Goal: Task Accomplishment & Management: Manage account settings

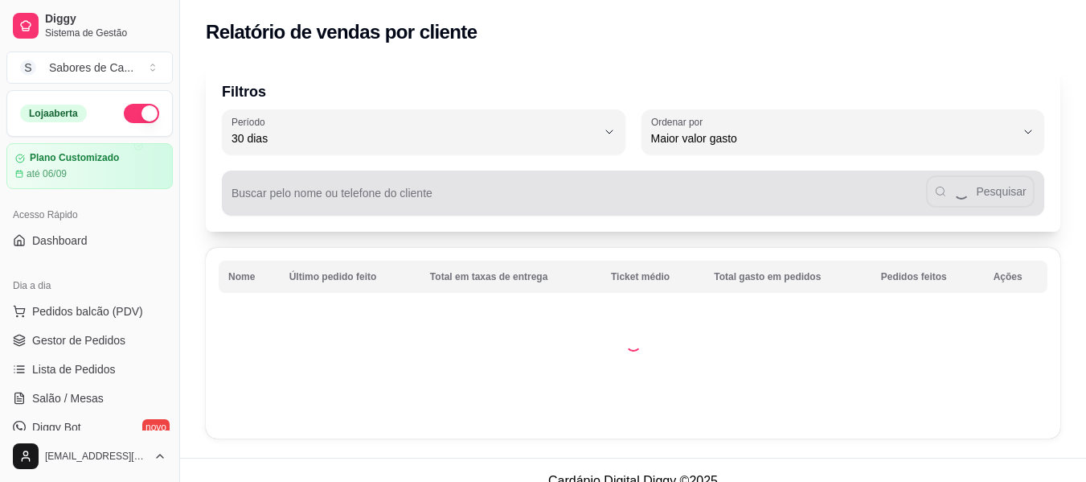
select select "30"
select select "HIGHEST_TOTAL_SPENT_WITH_ORDERS"
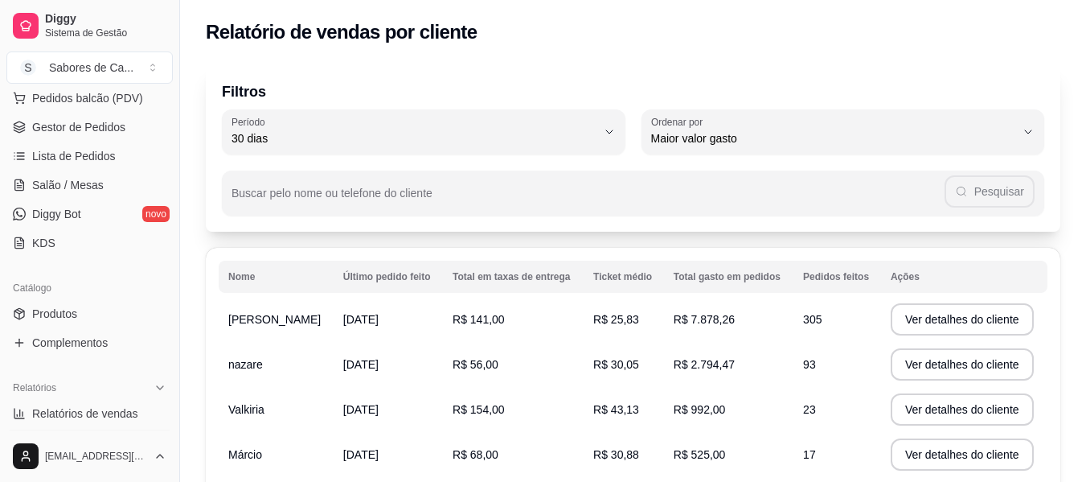
scroll to position [210, 0]
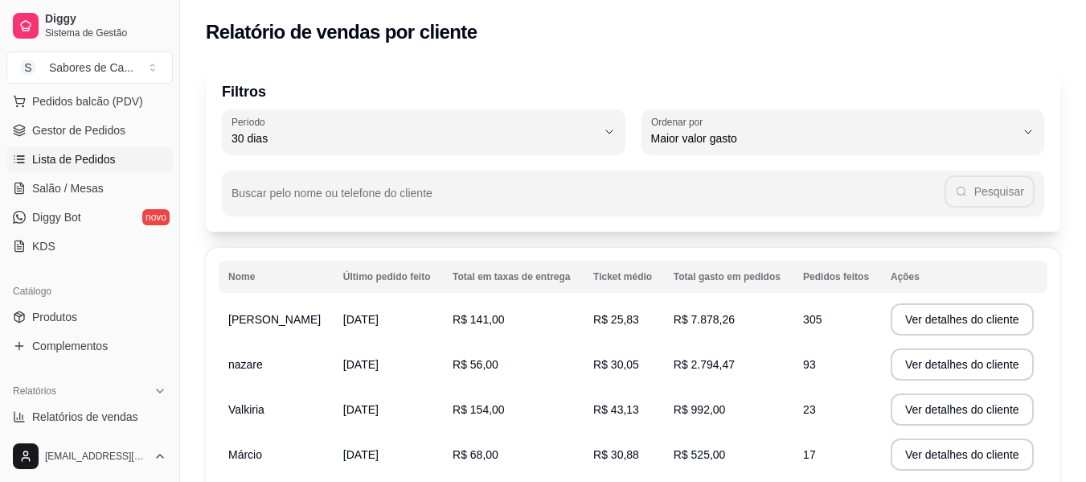
click at [117, 158] on link "Lista de Pedidos" at bounding box center [89, 159] width 166 height 26
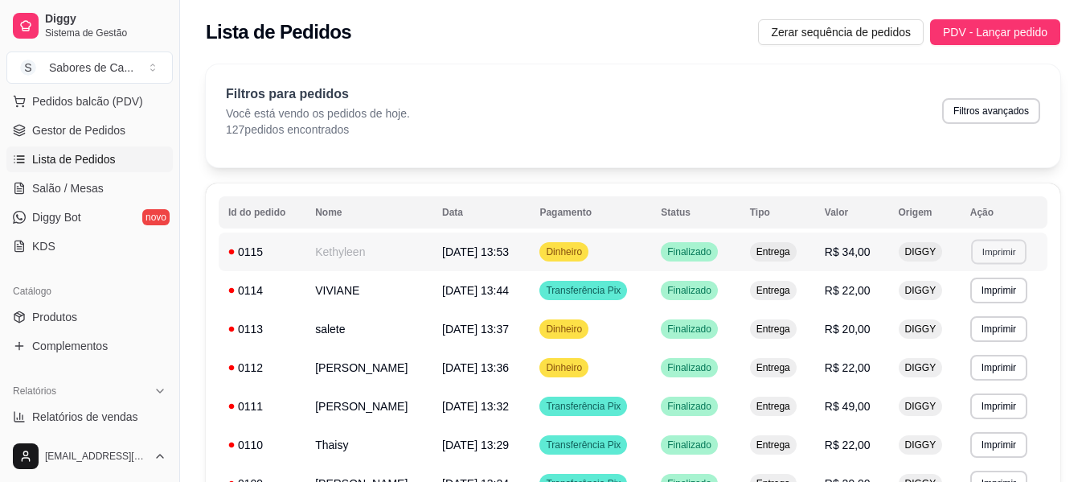
click at [981, 246] on button "Imprimir" at bounding box center [998, 251] width 55 height 25
click at [942, 312] on button "IMPRESSORA" at bounding box center [969, 307] width 113 height 25
click at [138, 130] on link "Gestor de Pedidos" at bounding box center [89, 130] width 166 height 26
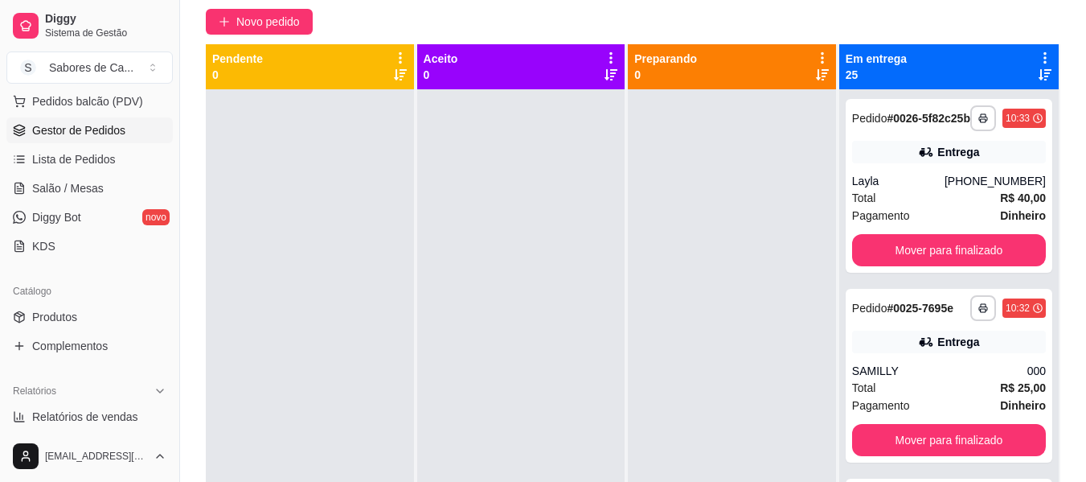
scroll to position [142, 0]
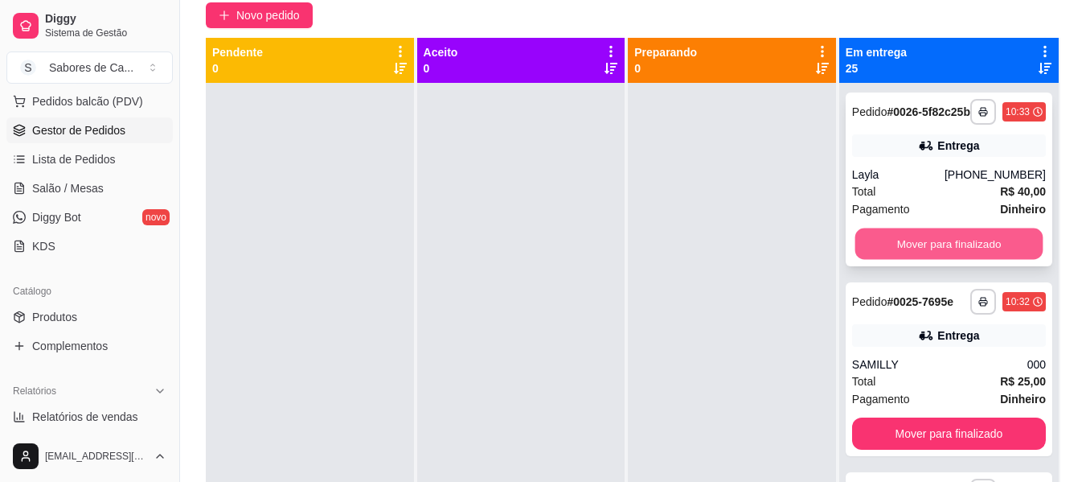
click at [955, 260] on button "Mover para finalizado" at bounding box center [949, 243] width 188 height 31
click at [927, 258] on button "Mover para finalizado" at bounding box center [949, 244] width 194 height 32
click at [927, 258] on button "Mover para finalizado" at bounding box center [949, 243] width 188 height 31
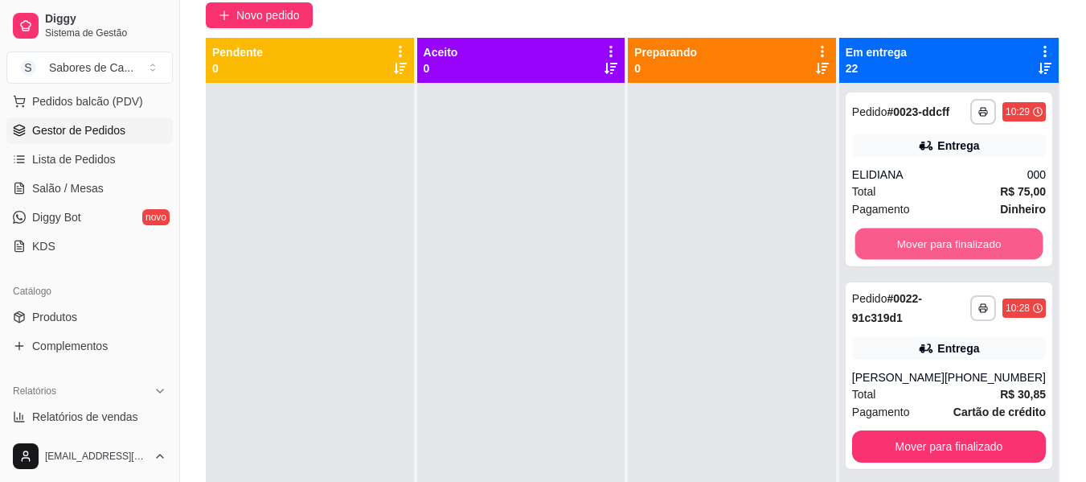
click at [927, 258] on button "Mover para finalizado" at bounding box center [949, 243] width 188 height 31
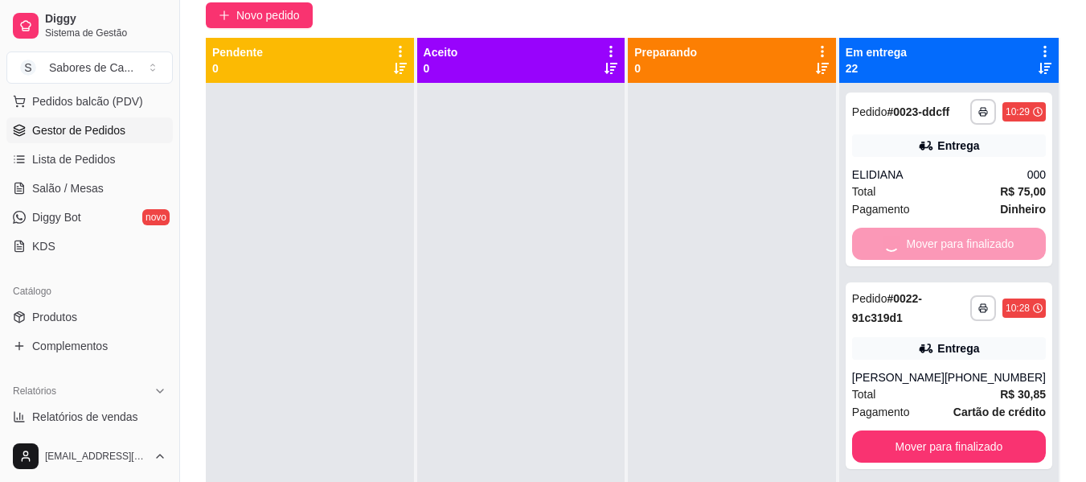
click at [927, 258] on div "Mover para finalizado" at bounding box center [949, 244] width 194 height 32
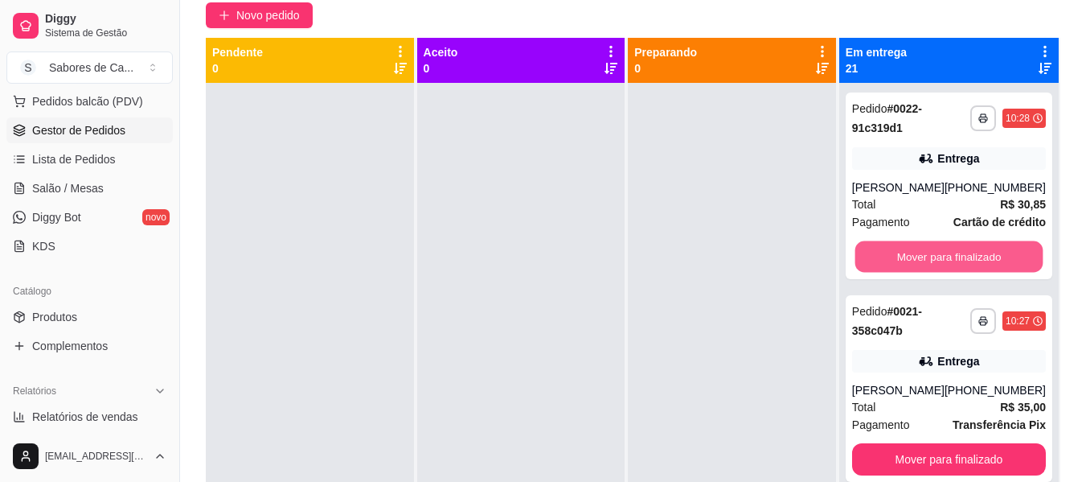
click at [927, 258] on button "Mover para finalizado" at bounding box center [949, 256] width 188 height 31
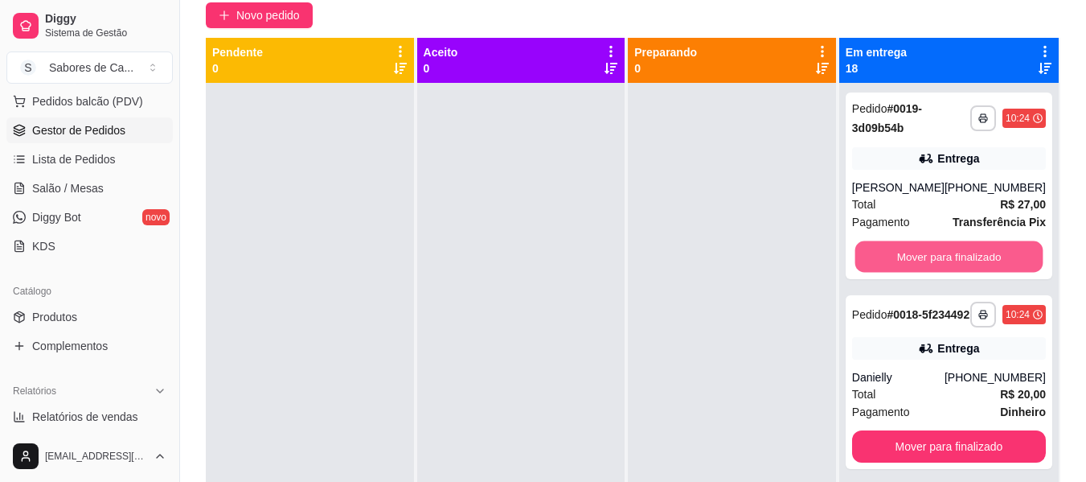
click at [927, 258] on button "Mover para finalizado" at bounding box center [949, 256] width 188 height 31
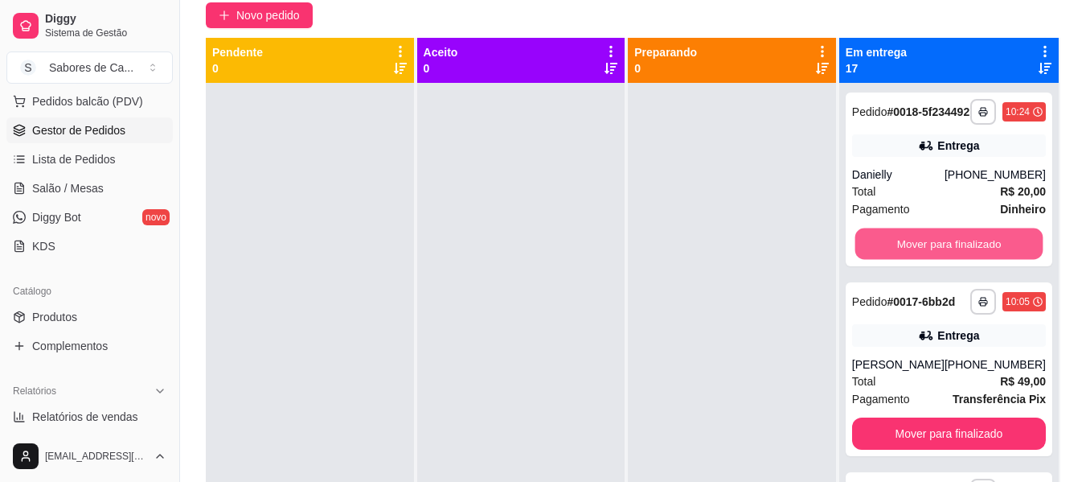
click at [927, 258] on button "Mover para finalizado" at bounding box center [949, 243] width 188 height 31
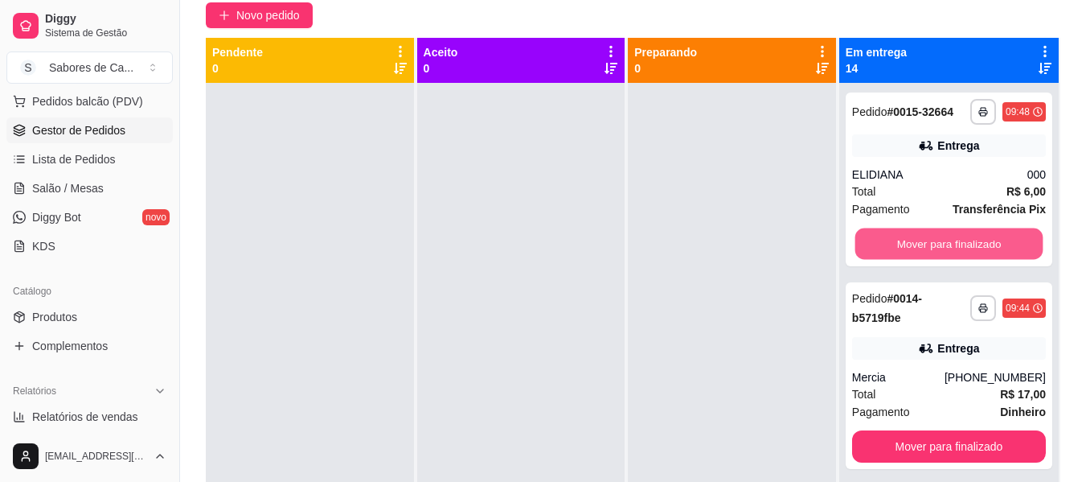
click at [927, 258] on button "Mover para finalizado" at bounding box center [949, 243] width 188 height 31
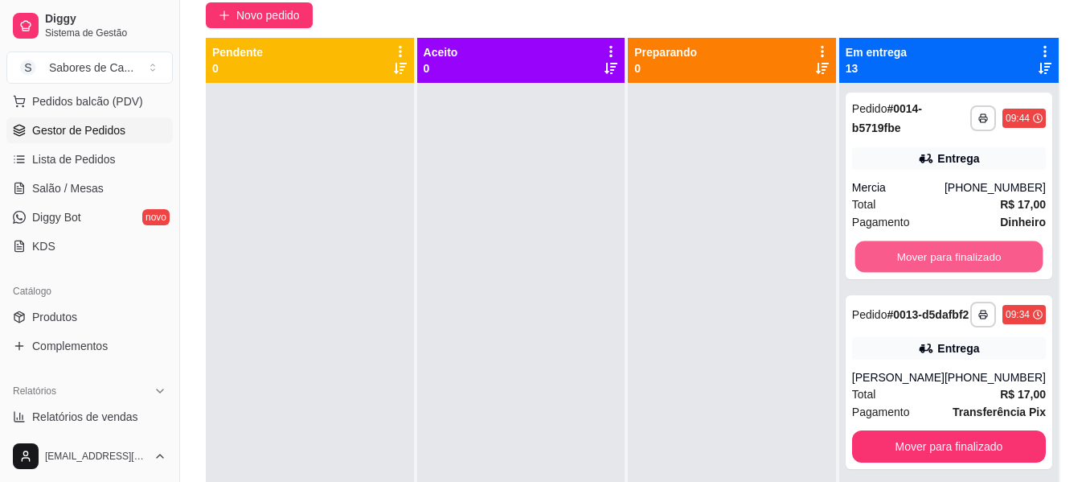
click at [927, 258] on button "Mover para finalizado" at bounding box center [949, 256] width 188 height 31
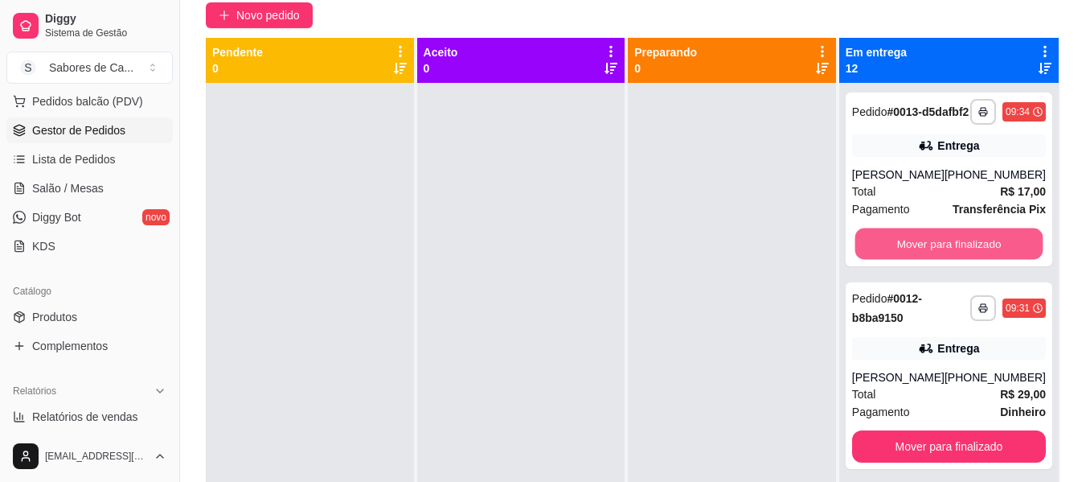
click at [927, 258] on button "Mover para finalizado" at bounding box center [949, 243] width 188 height 31
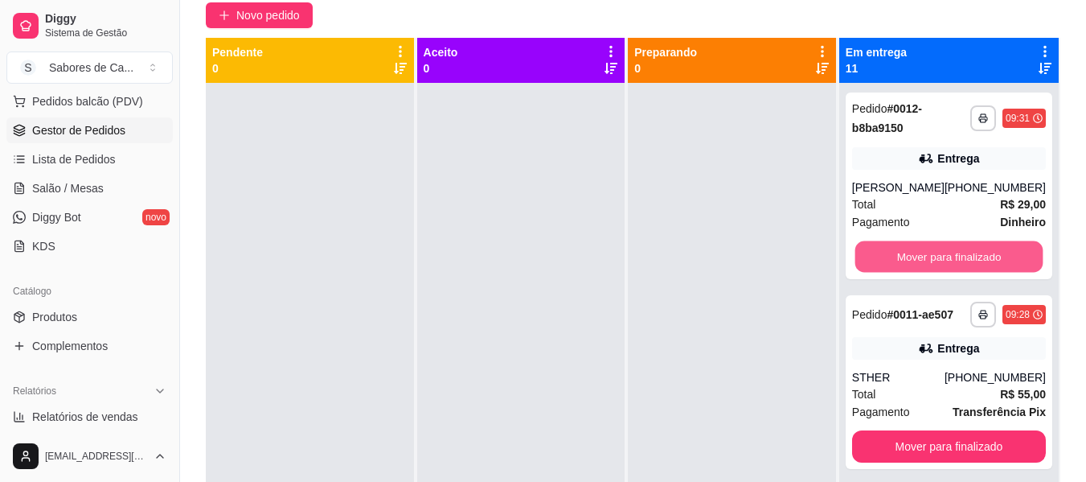
click at [927, 258] on button "Mover para finalizado" at bounding box center [949, 256] width 188 height 31
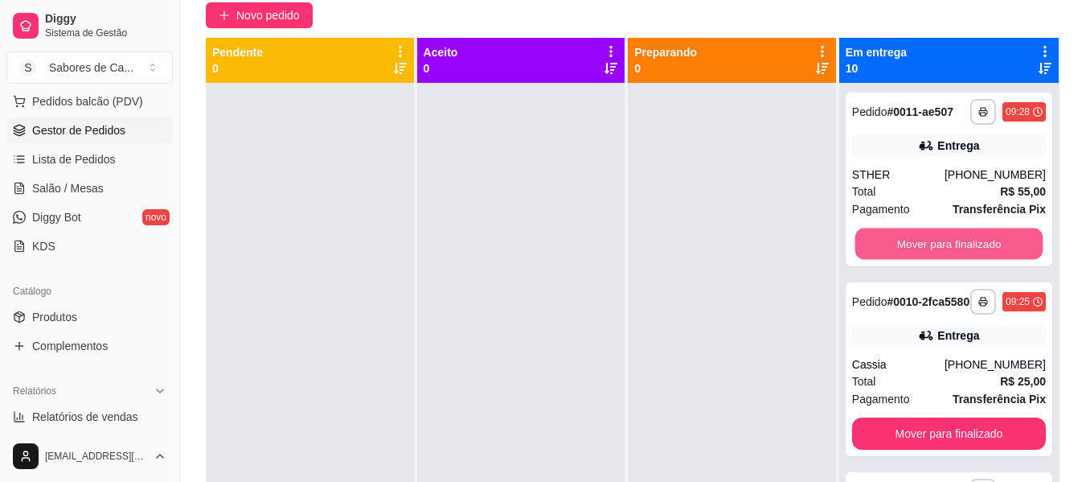
click at [927, 258] on button "Mover para finalizado" at bounding box center [949, 243] width 188 height 31
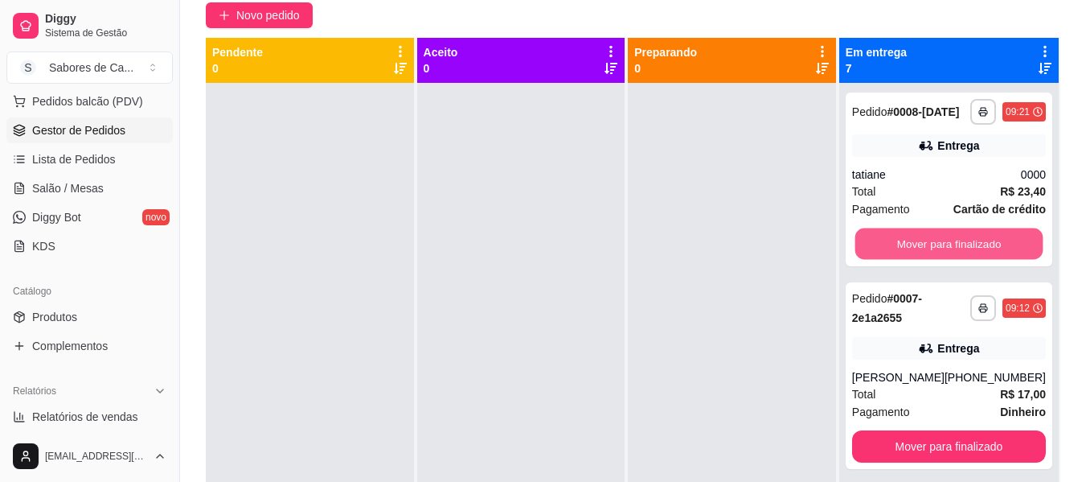
click at [927, 258] on button "Mover para finalizado" at bounding box center [949, 243] width 188 height 31
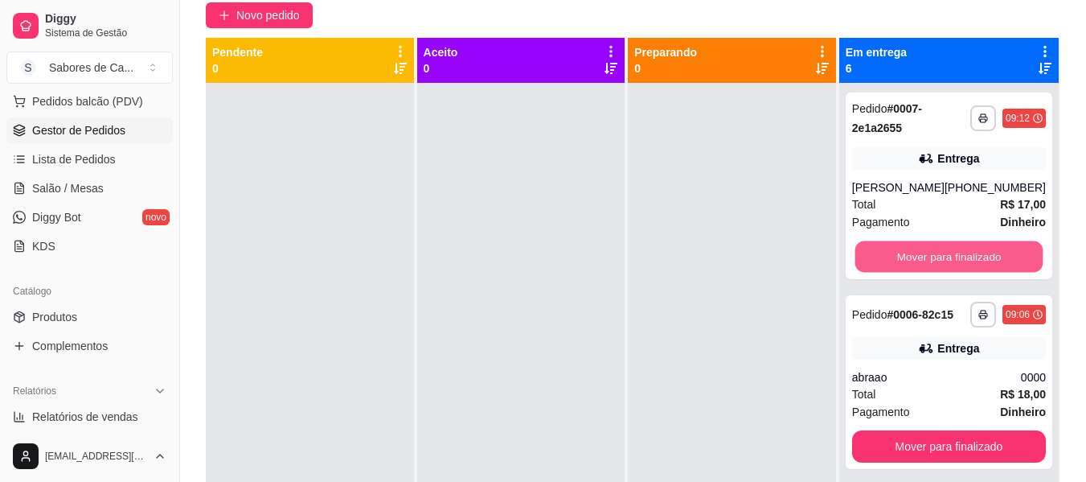
click at [927, 258] on button "Mover para finalizado" at bounding box center [949, 256] width 188 height 31
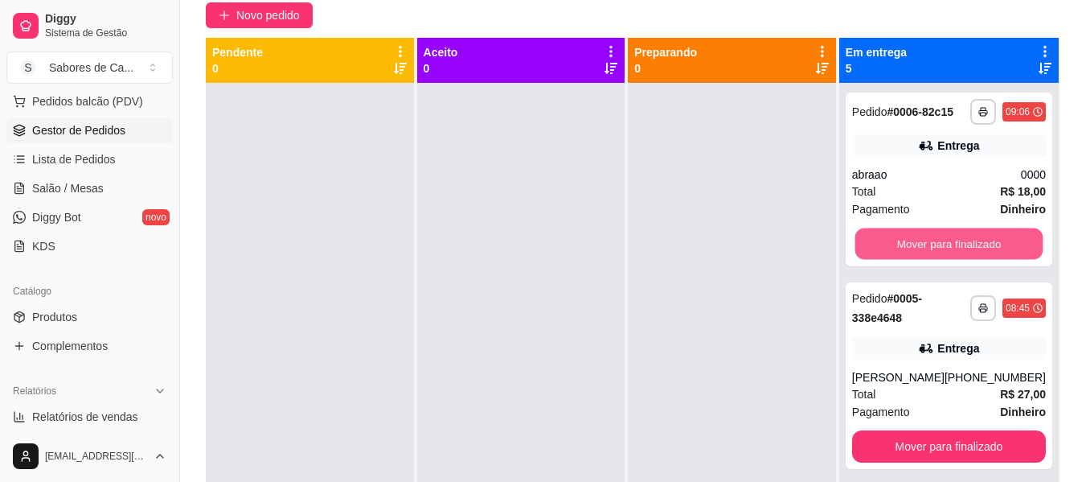
click at [927, 258] on button "Mover para finalizado" at bounding box center [949, 243] width 188 height 31
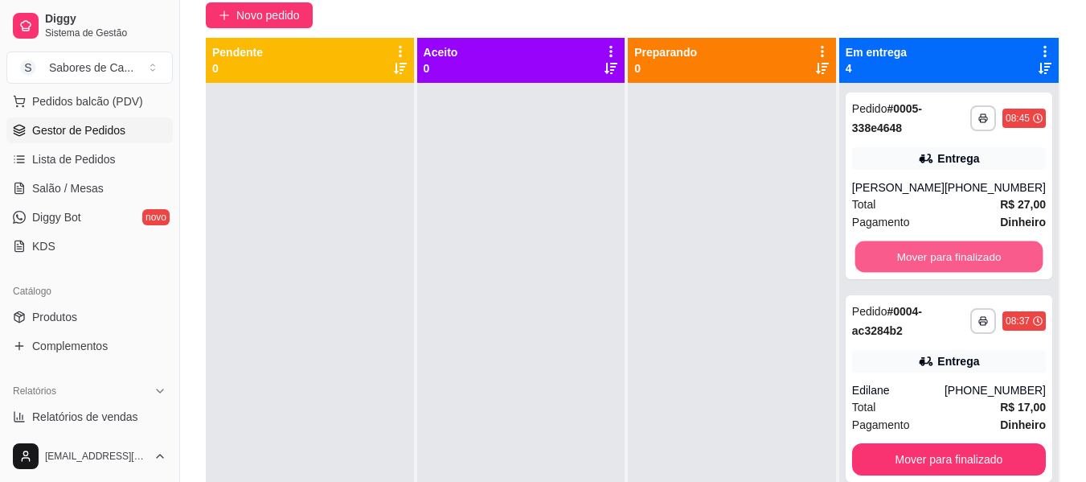
click at [927, 258] on button "Mover para finalizado" at bounding box center [949, 256] width 188 height 31
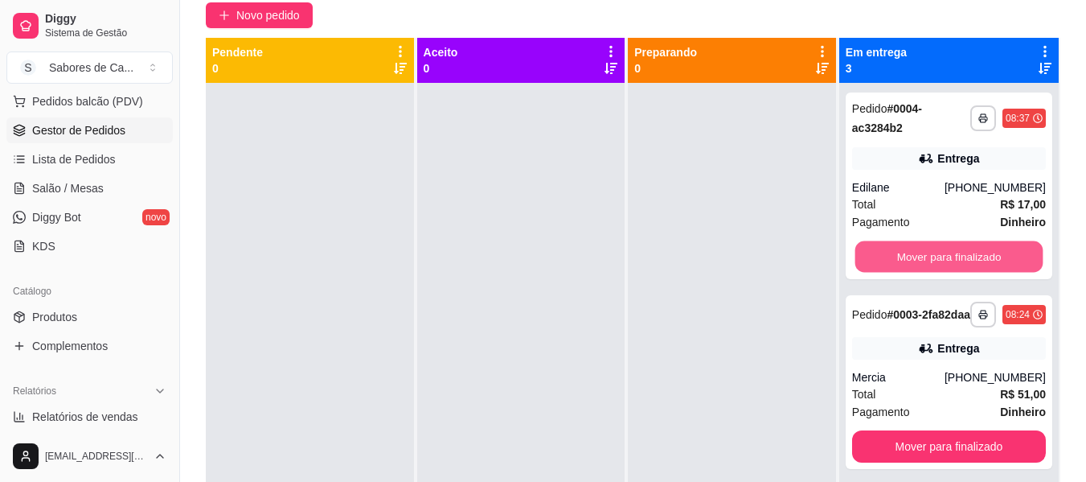
click at [927, 258] on button "Mover para finalizado" at bounding box center [949, 256] width 188 height 31
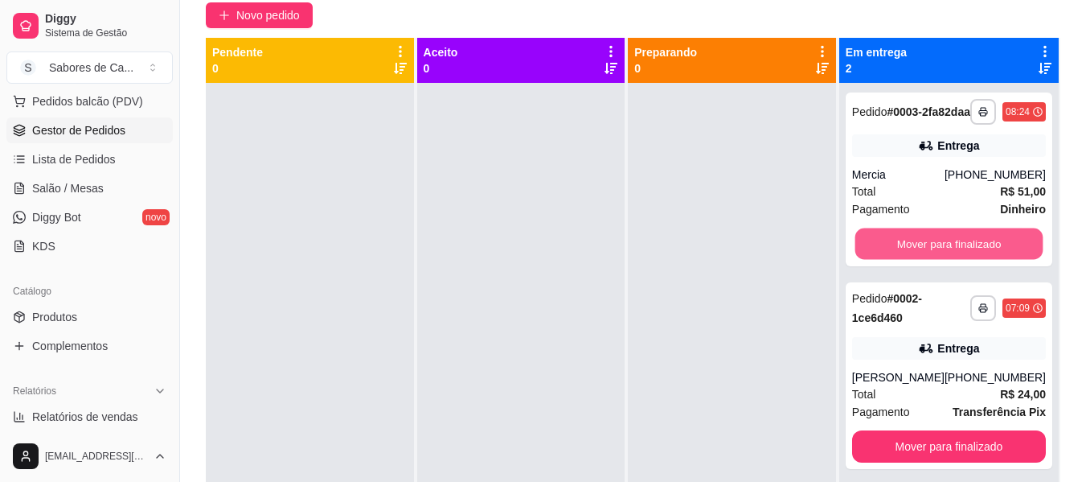
click at [927, 258] on button "Mover para finalizado" at bounding box center [949, 243] width 188 height 31
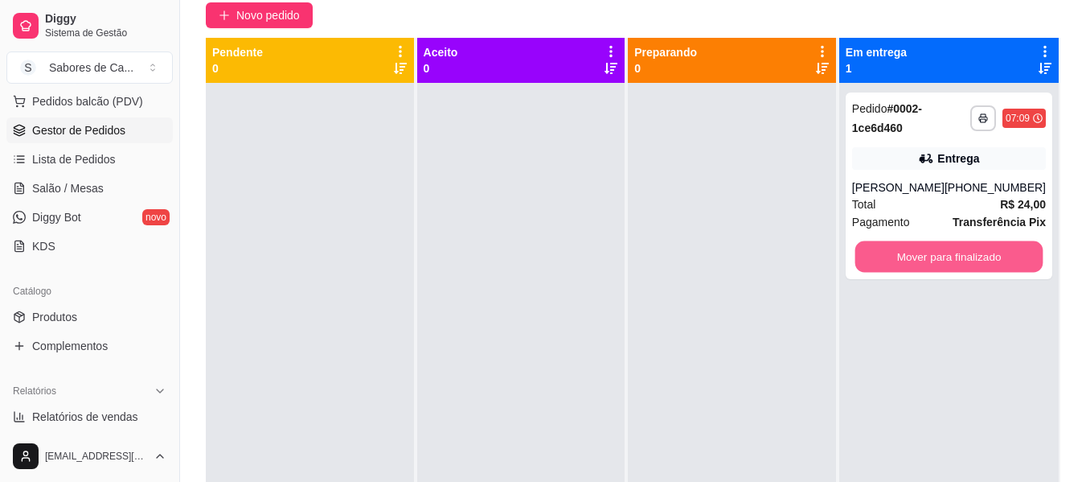
click at [927, 258] on button "Mover para finalizado" at bounding box center [949, 256] width 188 height 31
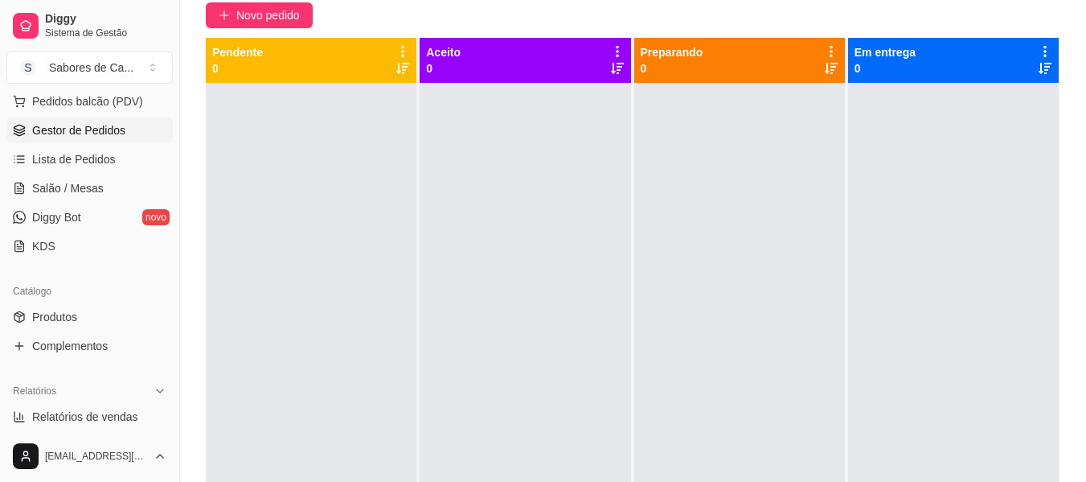
drag, startPoint x: 173, startPoint y: 206, endPoint x: 172, endPoint y: 220, distance: 13.7
click at [172, 220] on div "Diggy Sistema de Gestão S Sabores de Ca ... Loja aberta Plano Customizado até 0…" at bounding box center [89, 241] width 179 height 482
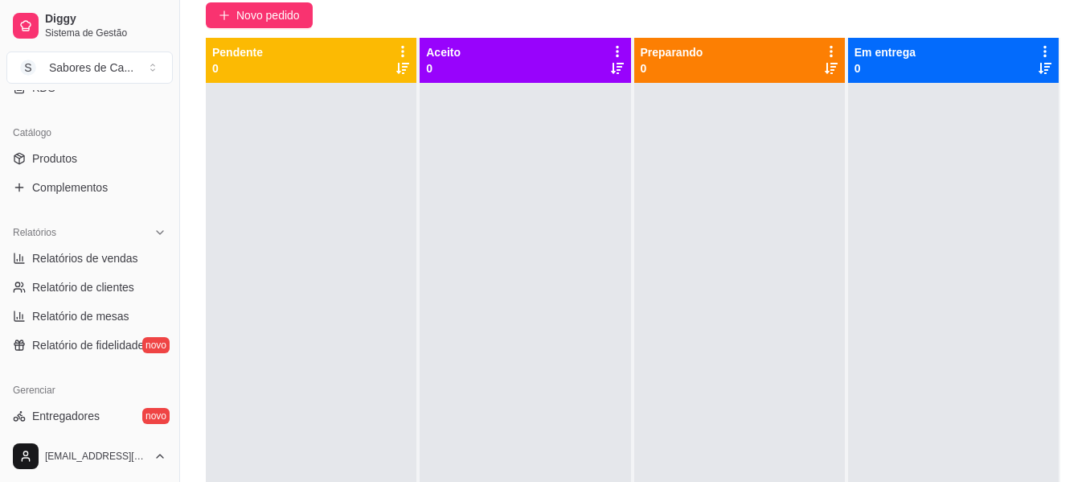
scroll to position [404, 0]
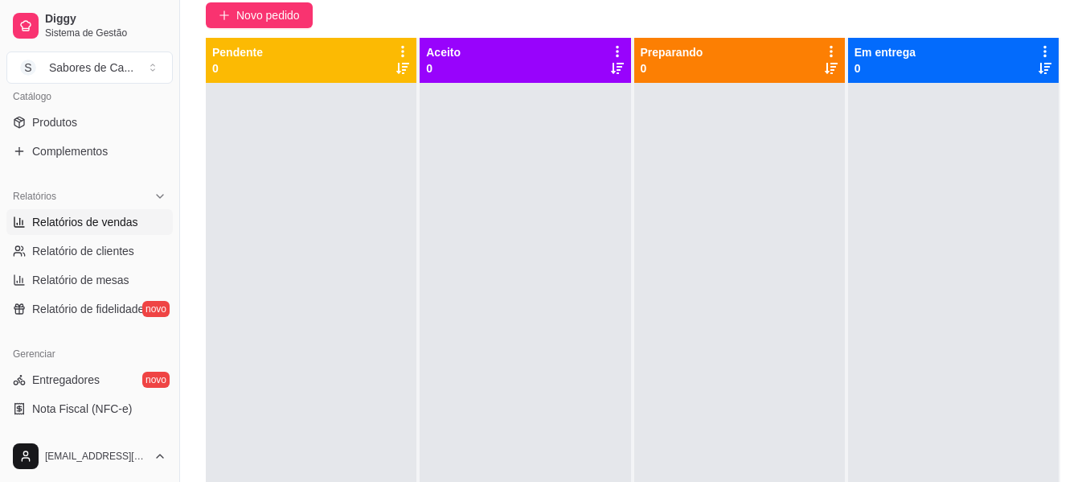
click at [115, 225] on span "Relatórios de vendas" at bounding box center [85, 222] width 106 height 16
select select "ALL"
select select "0"
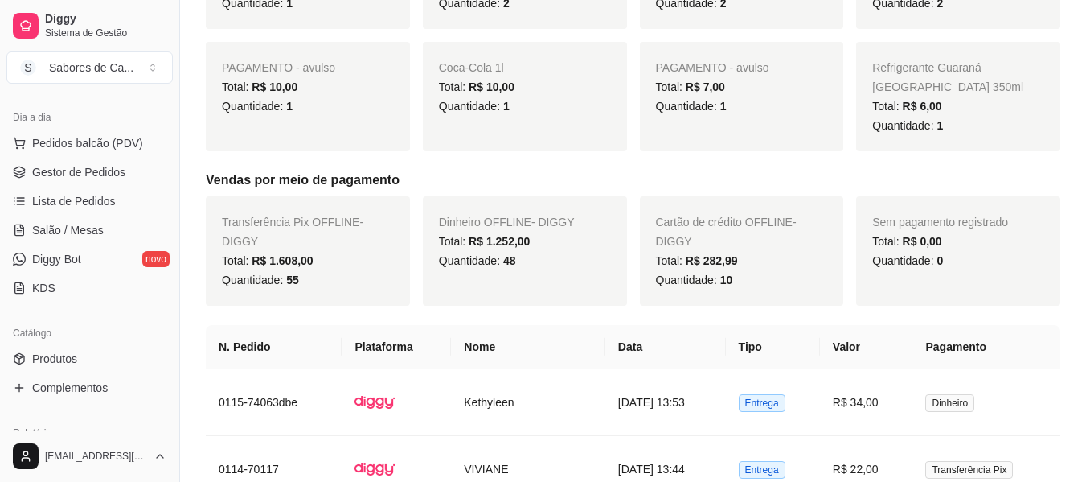
scroll to position [160, 0]
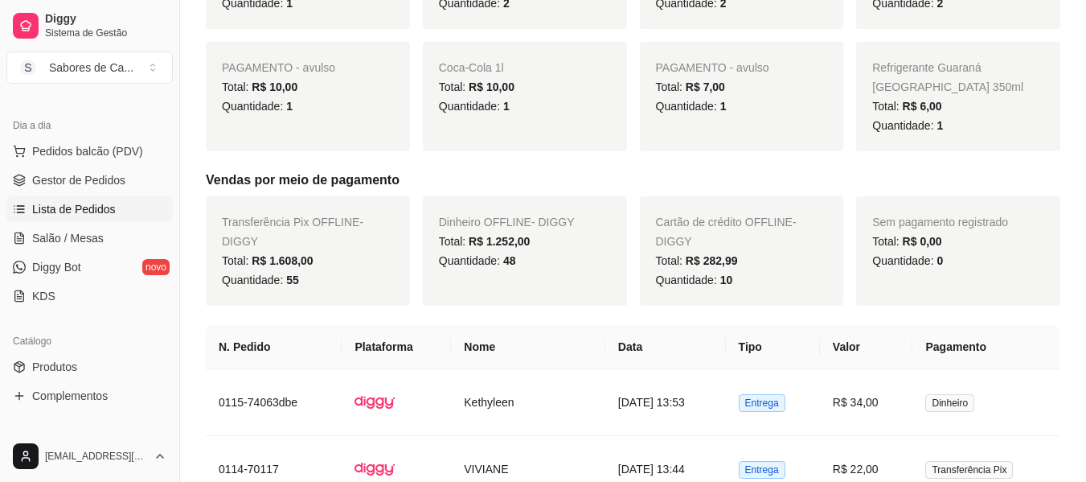
click at [123, 206] on link "Lista de Pedidos" at bounding box center [89, 209] width 166 height 26
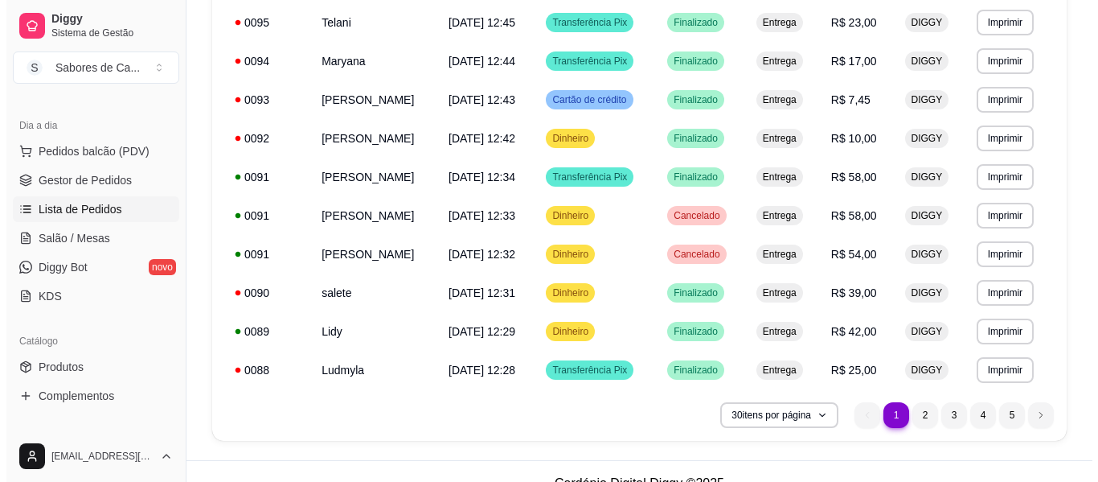
scroll to position [1025, 0]
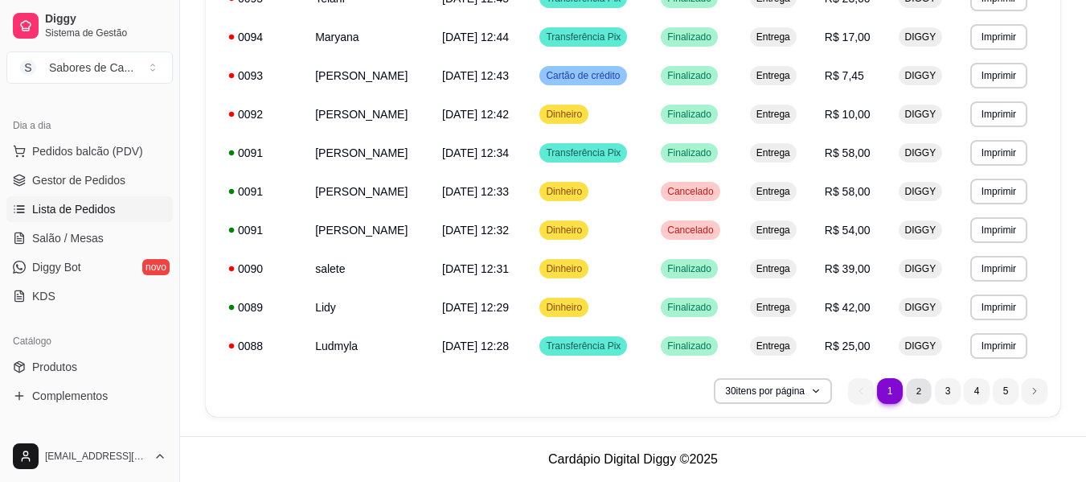
click at [925, 390] on li "2" at bounding box center [918, 390] width 25 height 25
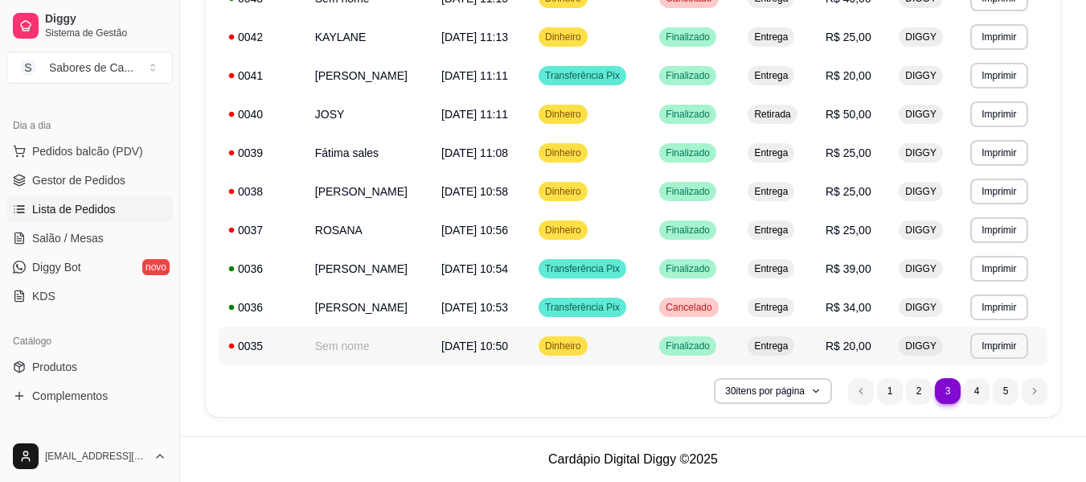
click at [650, 347] on td "Dinheiro" at bounding box center [589, 345] width 121 height 39
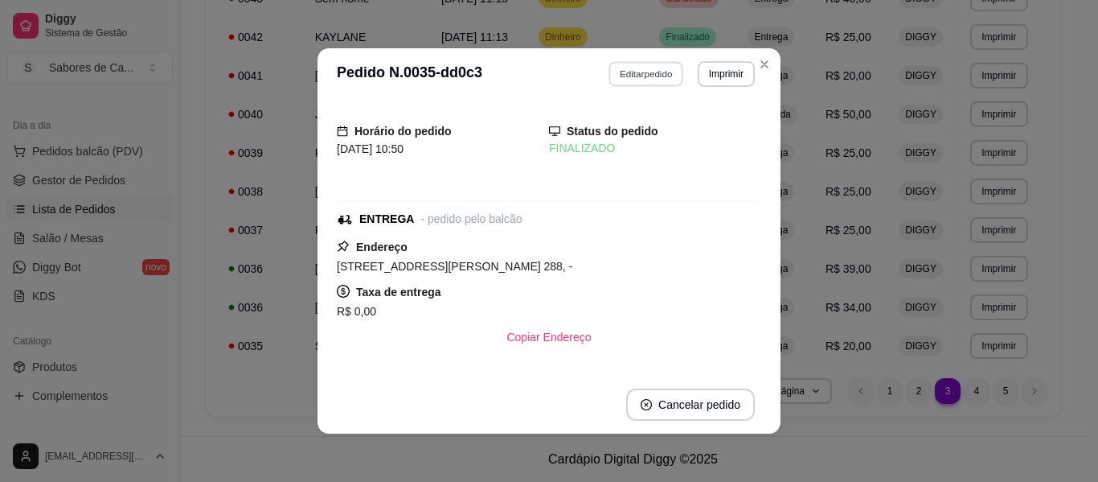
click at [646, 75] on button "Editar pedido" at bounding box center [646, 73] width 75 height 25
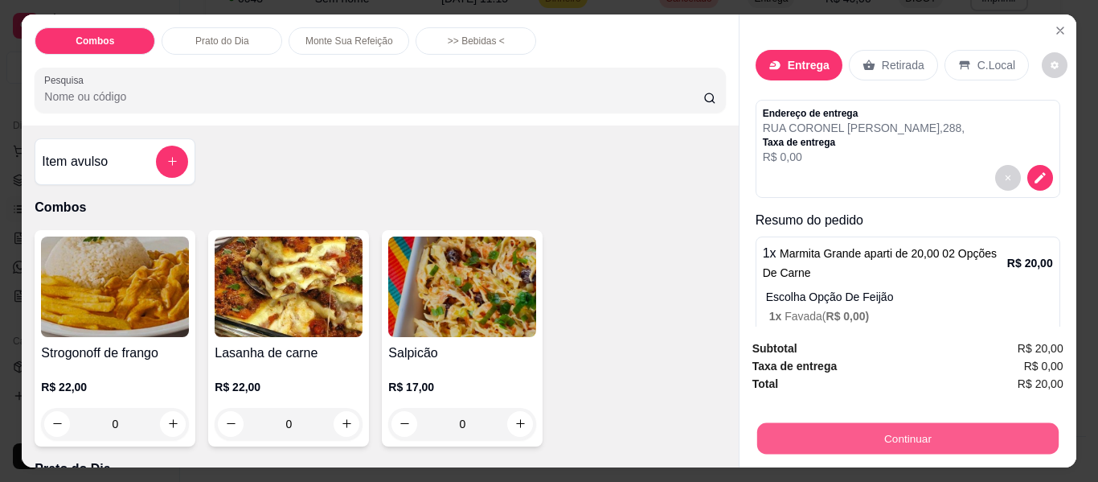
click at [855, 439] on button "Continuar" at bounding box center [908, 438] width 302 height 31
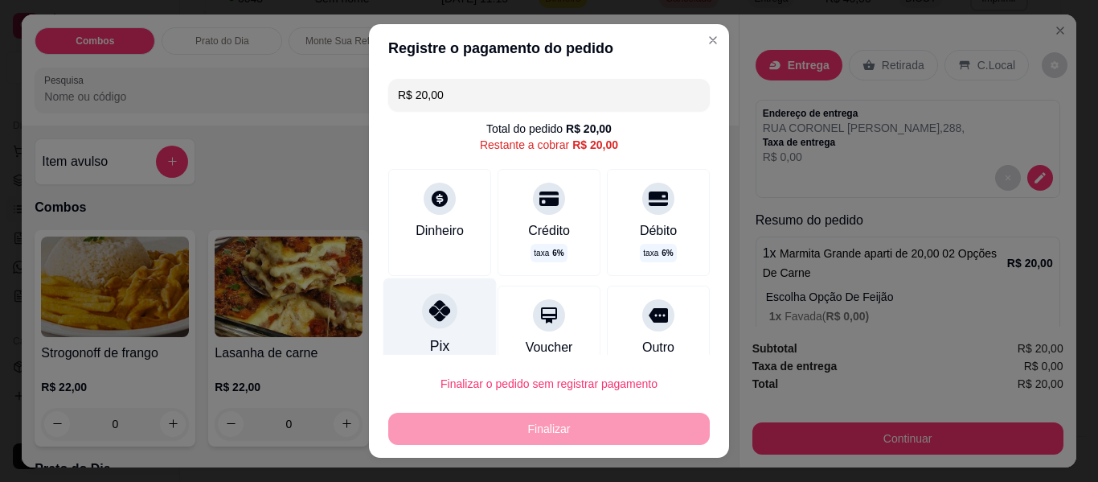
click at [422, 322] on div at bounding box center [439, 310] width 35 height 35
type input "R$ 0,00"
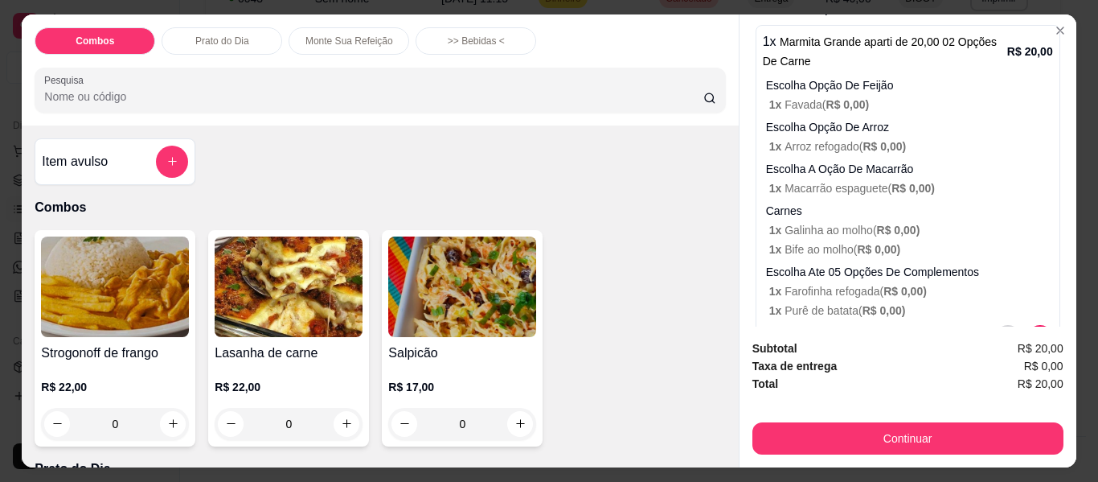
scroll to position [265, 0]
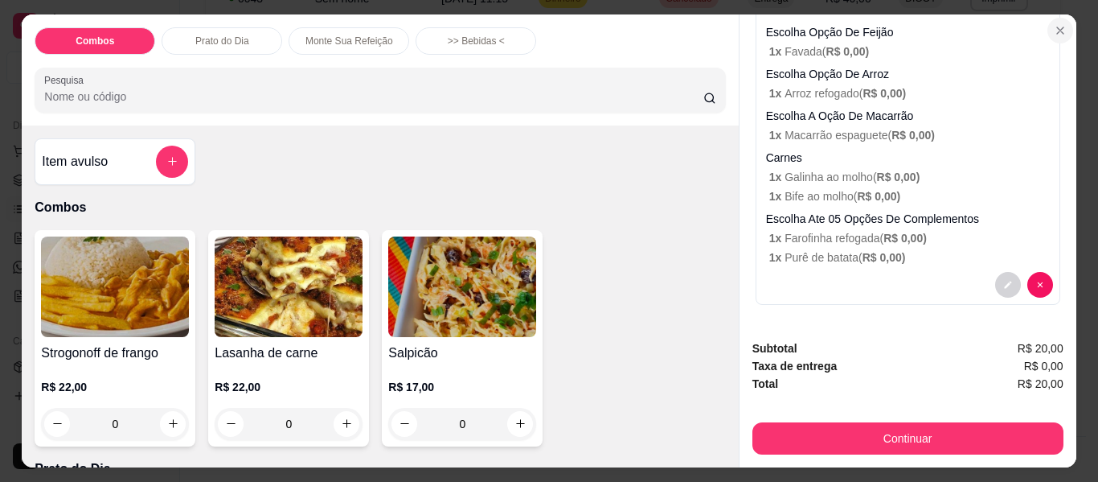
click at [1054, 24] on icon "Close" at bounding box center [1060, 30] width 13 height 13
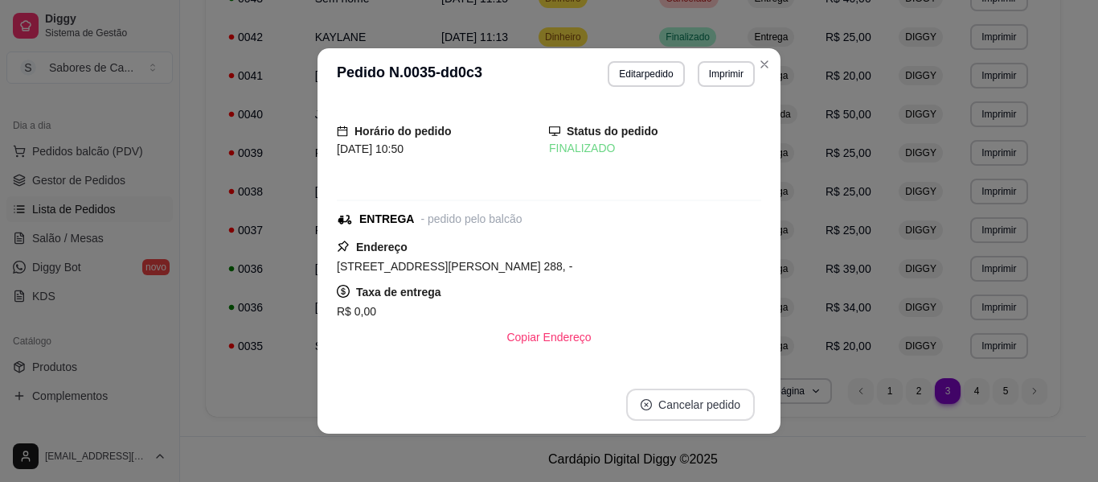
click at [683, 408] on button "Cancelar pedido" at bounding box center [690, 404] width 129 height 32
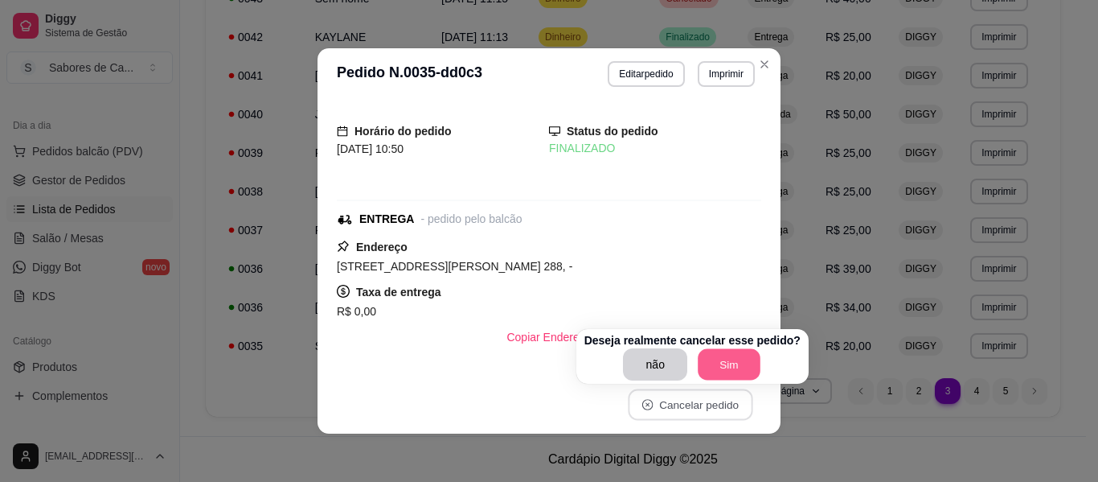
click at [705, 359] on button "Sim" at bounding box center [729, 364] width 63 height 31
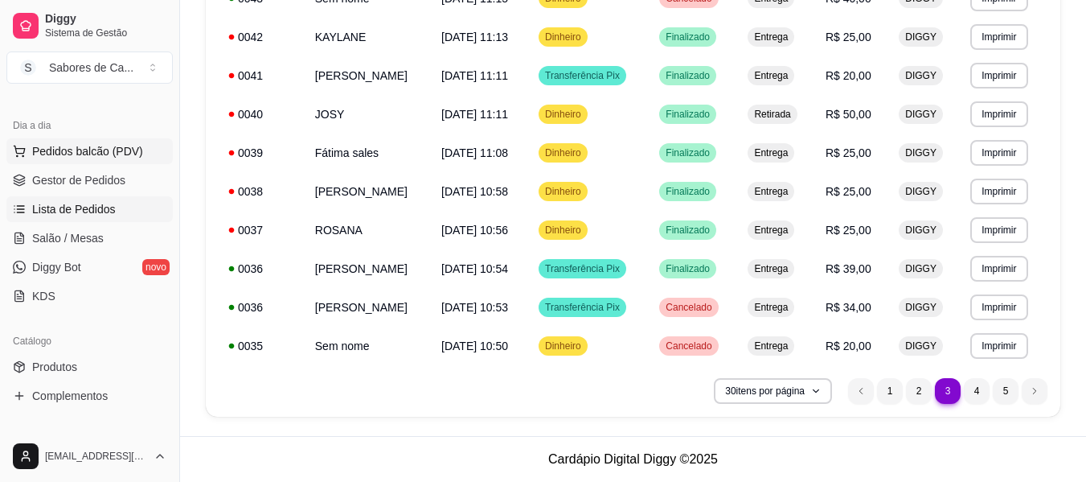
click at [117, 154] on span "Pedidos balcão (PDV)" at bounding box center [87, 151] width 111 height 16
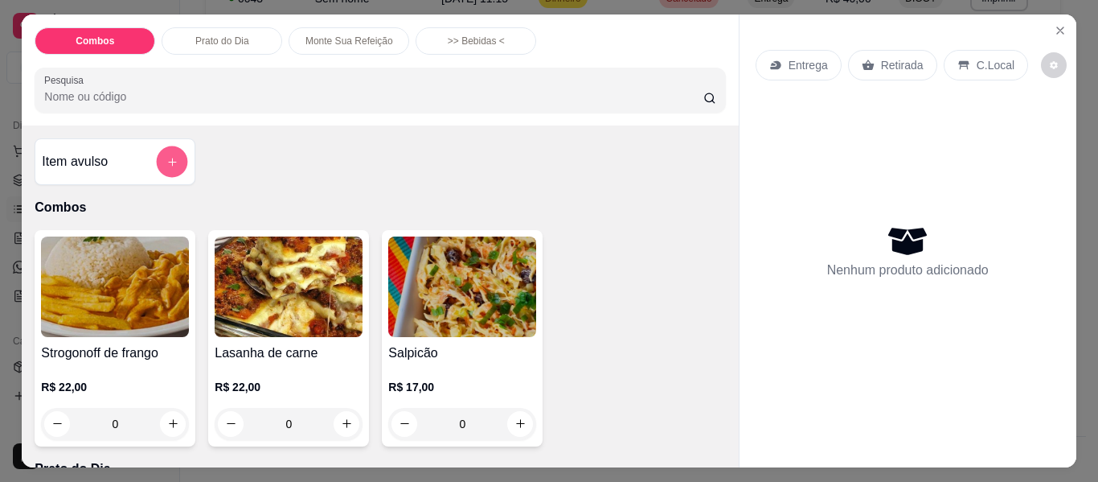
click at [174, 154] on button "add-separate-item" at bounding box center [172, 161] width 31 height 31
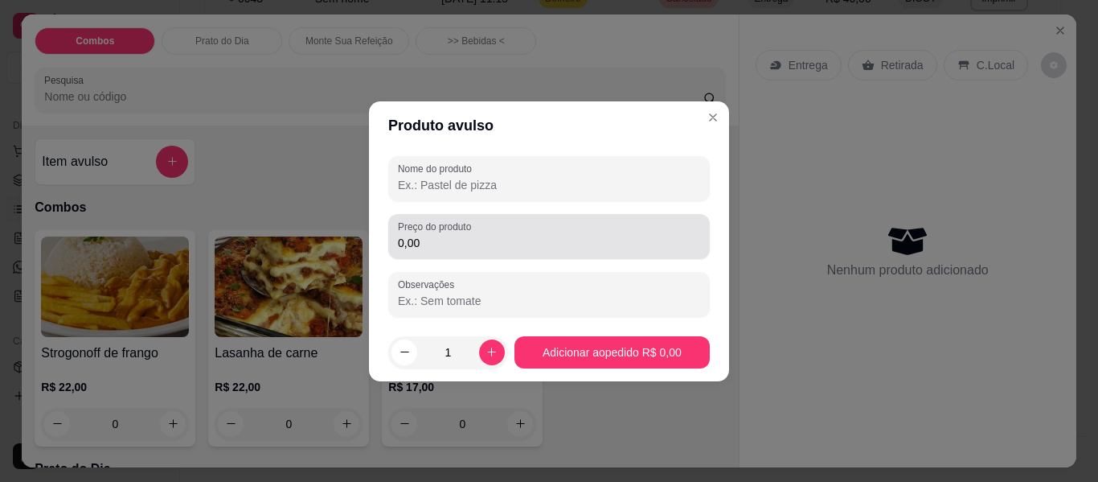
click at [426, 226] on label "Preço do produto" at bounding box center [437, 227] width 79 height 14
click at [426, 235] on input "0,00" at bounding box center [549, 243] width 302 height 16
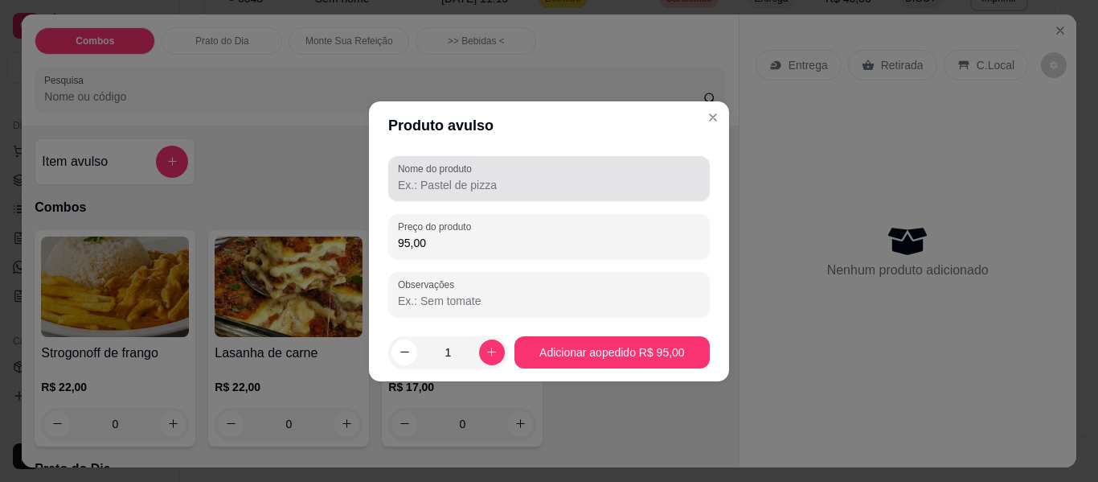
type input "95,00"
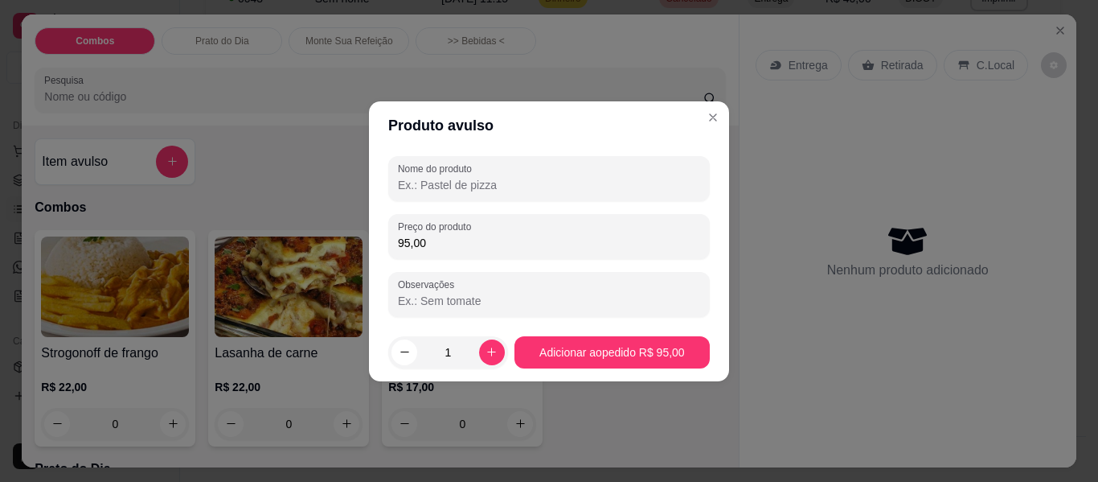
click at [489, 183] on input "Nome do produto" at bounding box center [549, 185] width 302 height 16
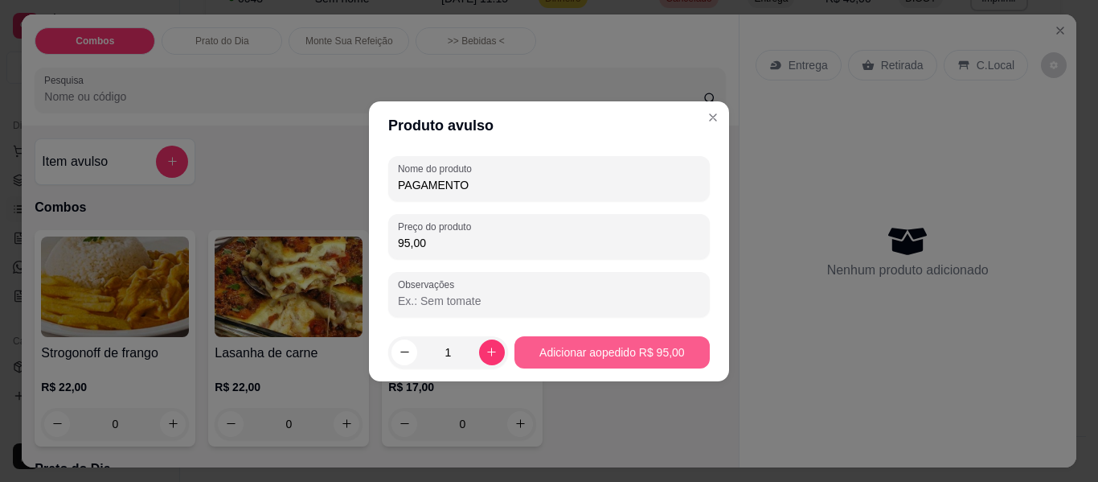
type input "PAGAMENTO"
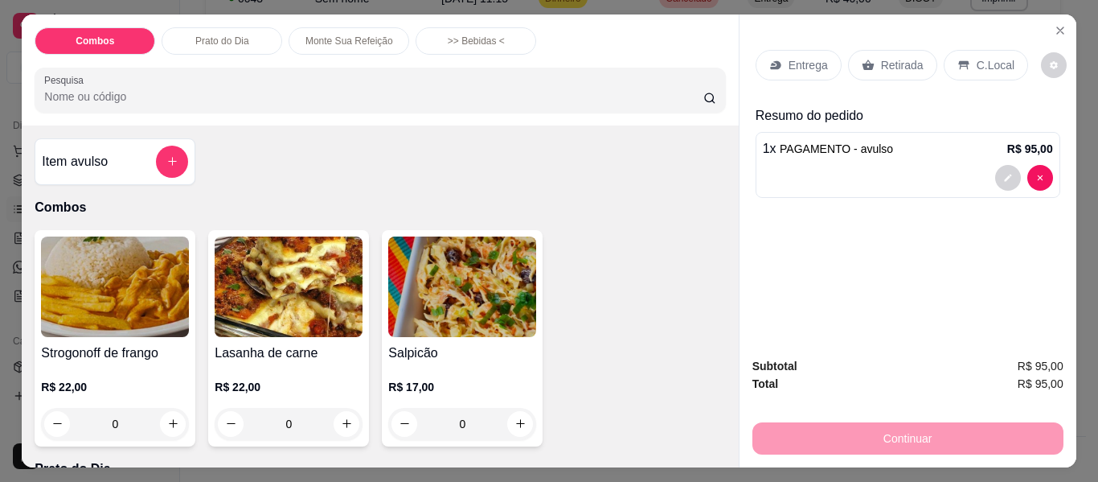
click at [789, 57] on p "Entrega" at bounding box center [808, 65] width 39 height 16
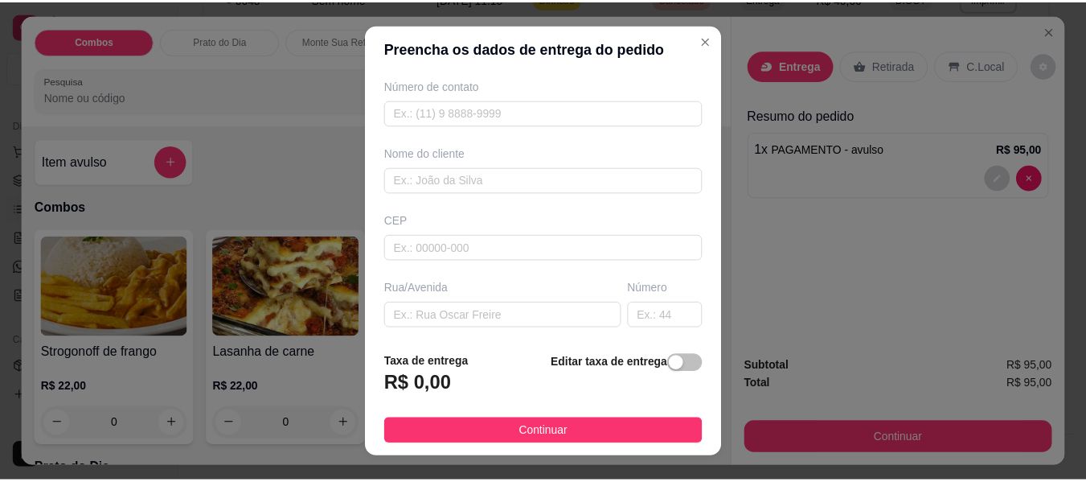
scroll to position [84, 0]
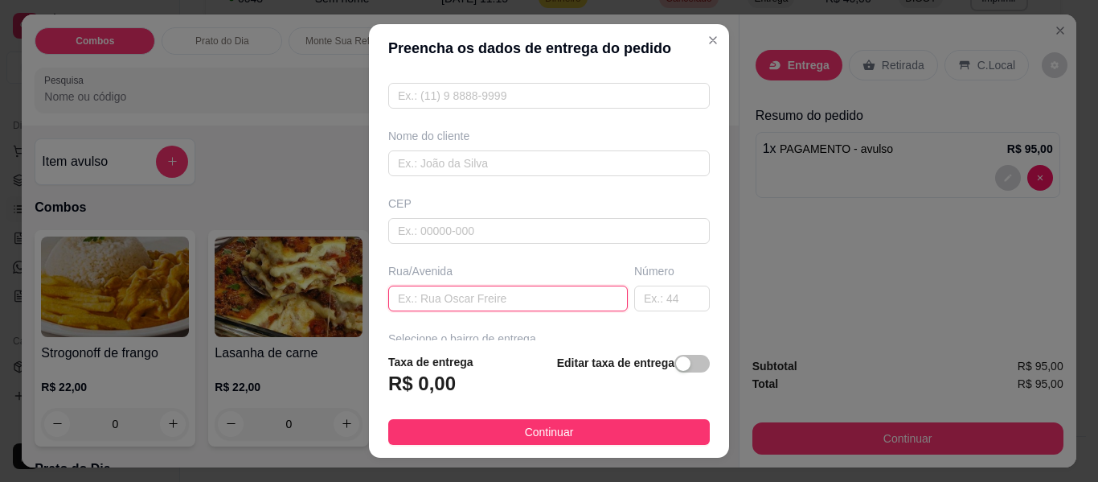
click at [539, 299] on input "text" at bounding box center [508, 298] width 240 height 26
type input "CORONEL [PERSON_NAME]"
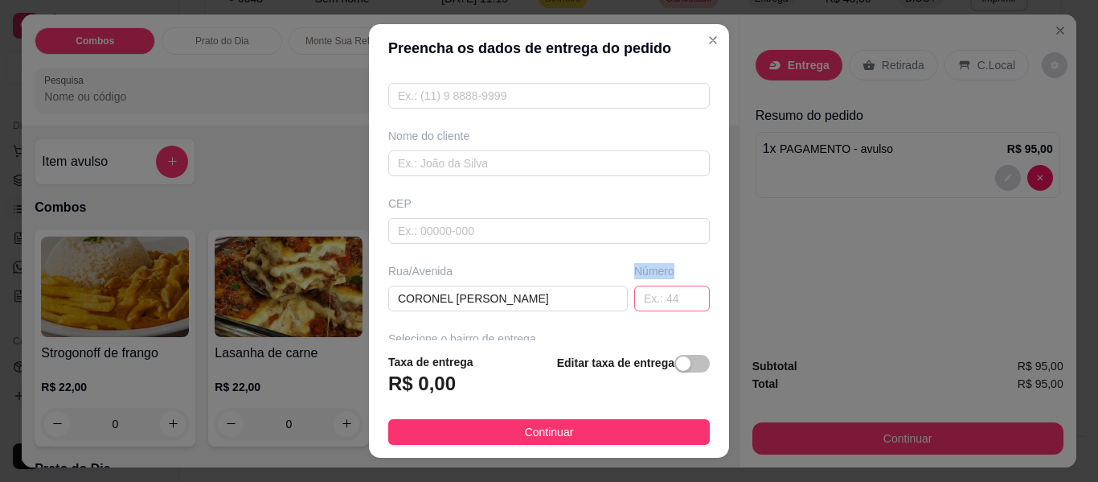
drag, startPoint x: 653, startPoint y: 314, endPoint x: 656, endPoint y: 298, distance: 15.6
click at [656, 298] on div "Busque pelo cliente Número de contato Nome do cliente CEP Rua/[GEOGRAPHIC_DATA]…" at bounding box center [549, 206] width 360 height 268
click at [656, 298] on input "text" at bounding box center [672, 298] width 76 height 26
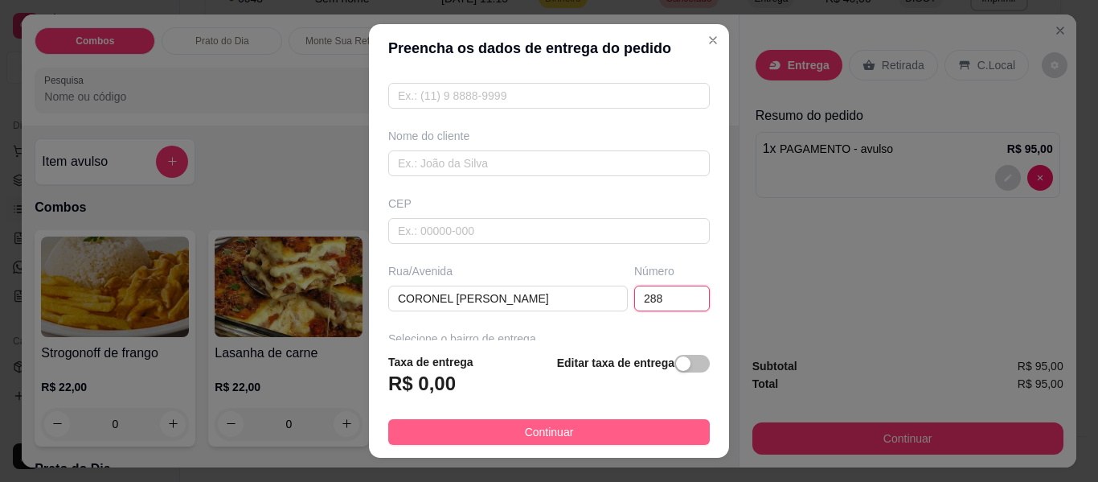
type input "288"
click at [646, 431] on button "Continuar" at bounding box center [549, 432] width 322 height 26
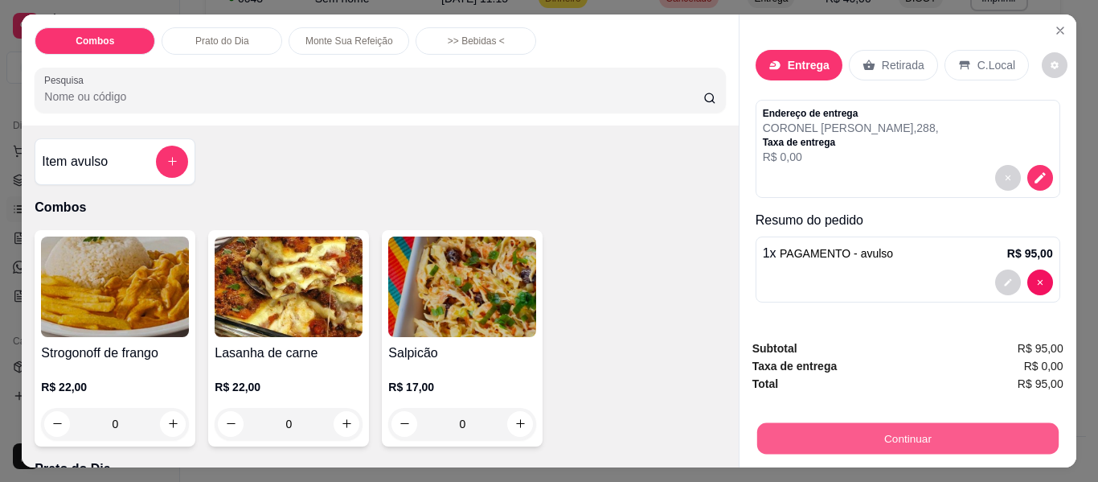
click at [811, 423] on button "Continuar" at bounding box center [908, 438] width 302 height 31
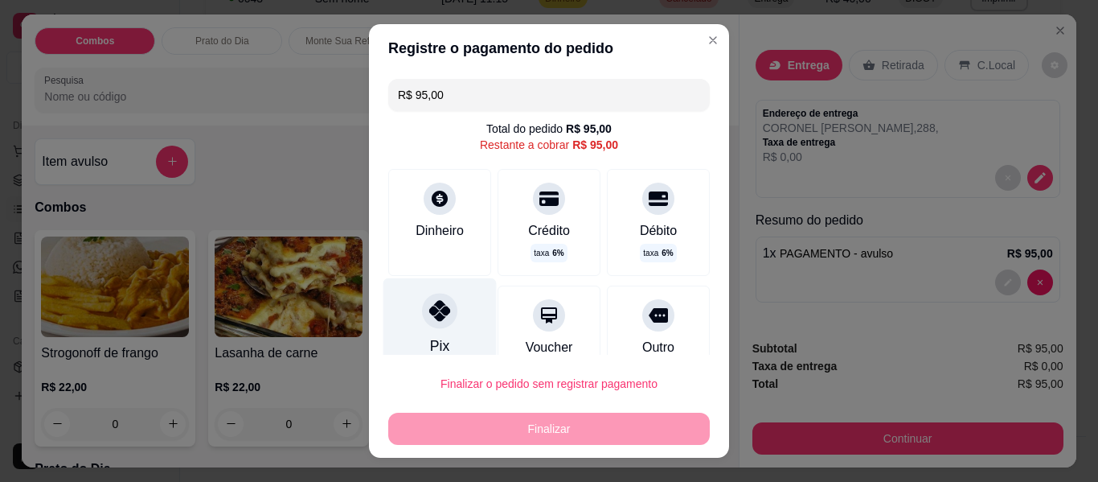
click at [430, 320] on icon at bounding box center [439, 310] width 21 height 21
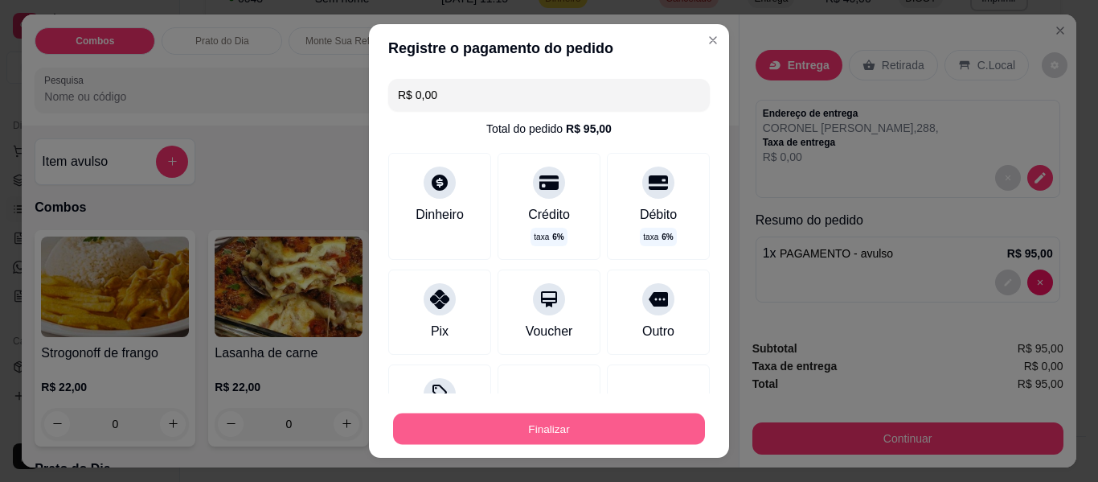
click at [528, 434] on button "Finalizar" at bounding box center [549, 428] width 312 height 31
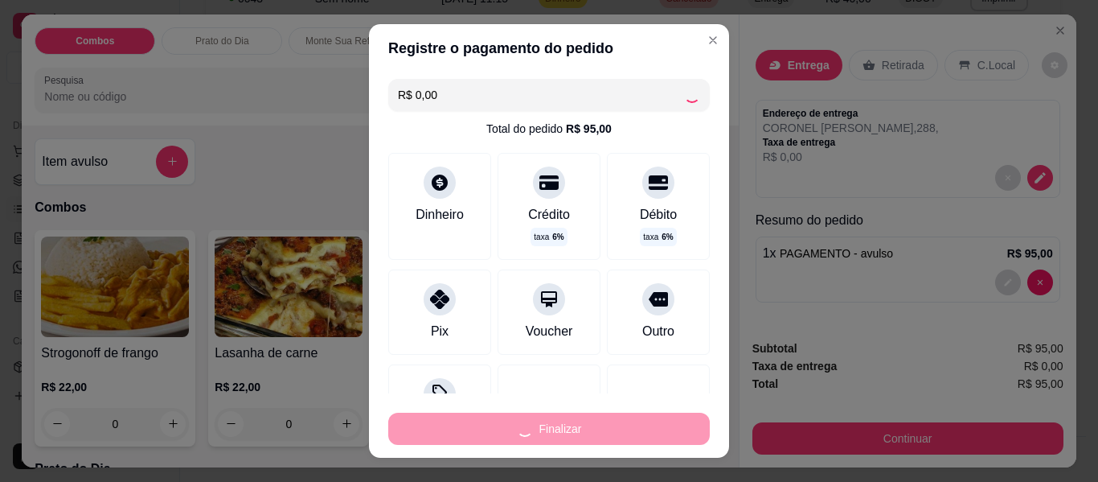
type input "-R$ 95,00"
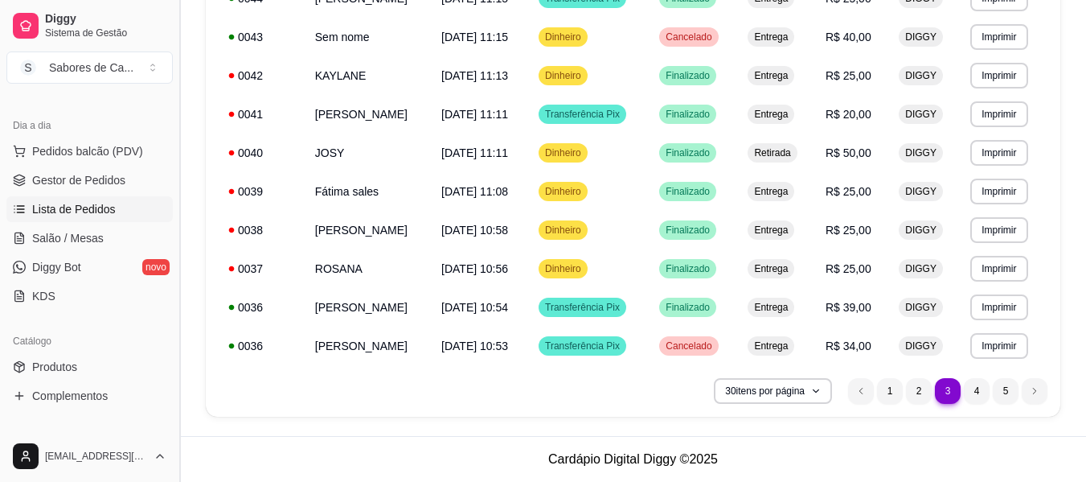
click at [175, 252] on button "Toggle Sidebar" at bounding box center [179, 241] width 13 height 482
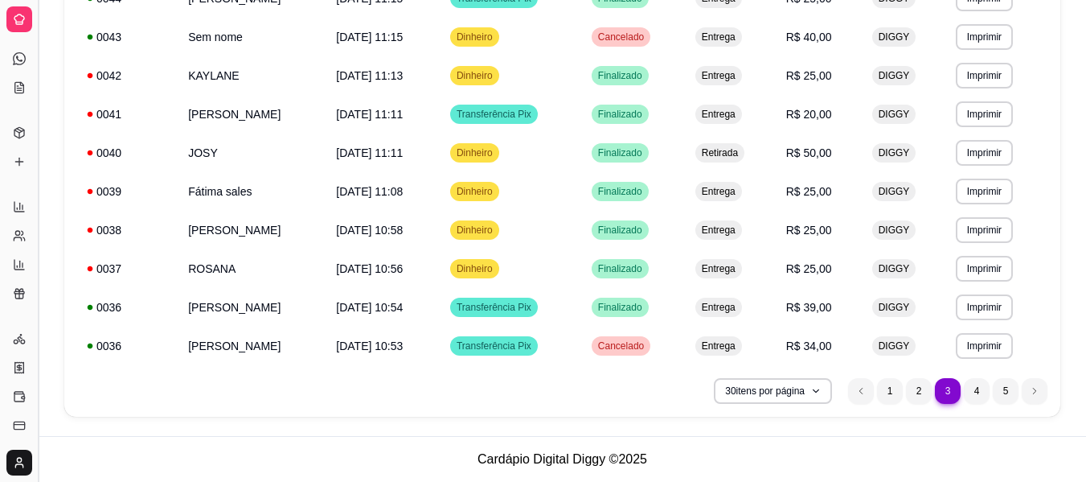
scroll to position [55, 0]
click at [41, 288] on button "Toggle Sidebar" at bounding box center [37, 241] width 13 height 482
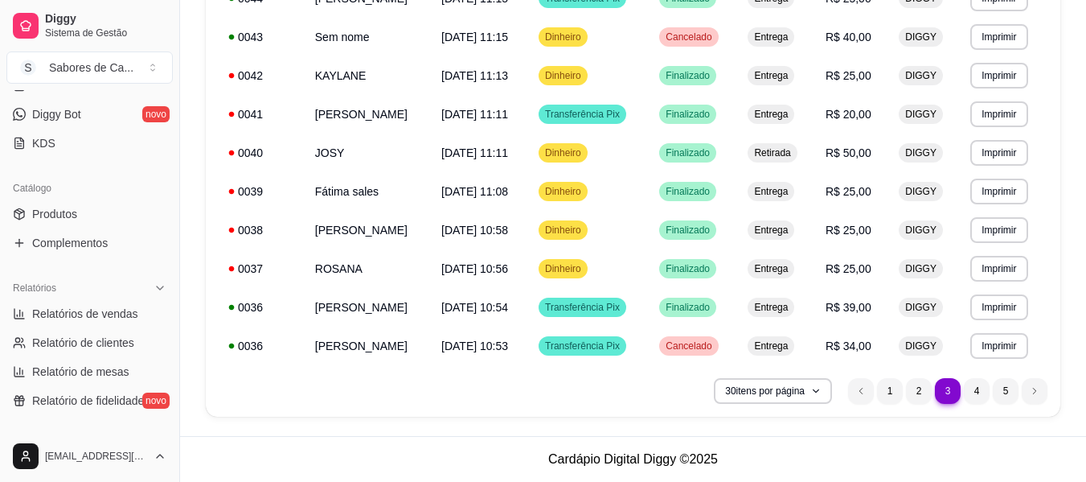
scroll to position [326, 0]
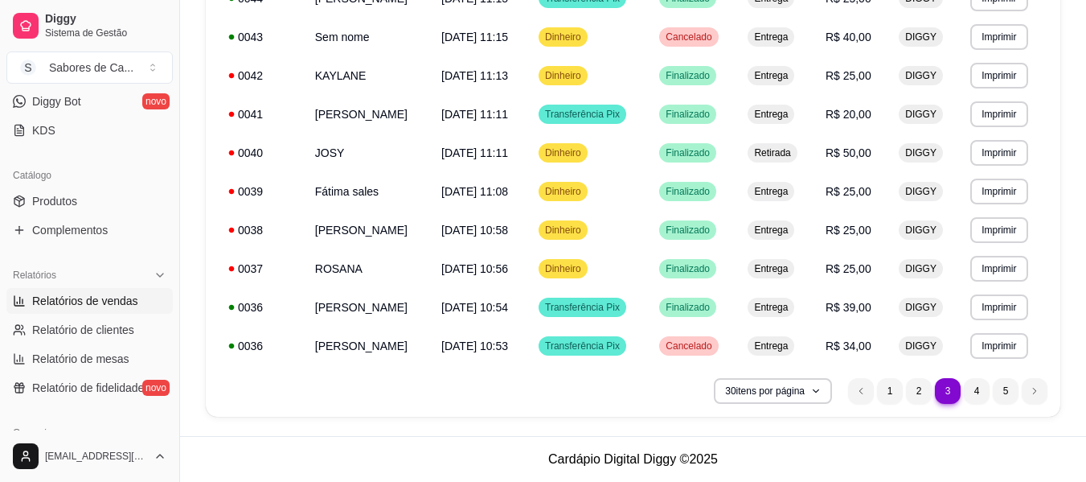
click at [132, 296] on span "Relatórios de vendas" at bounding box center [85, 301] width 106 height 16
select select "ALL"
select select "0"
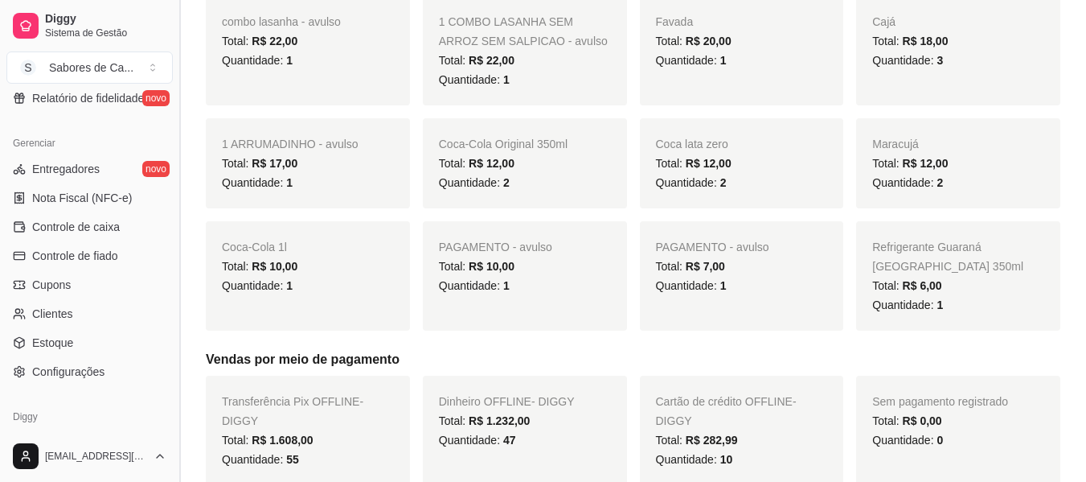
scroll to position [626, 0]
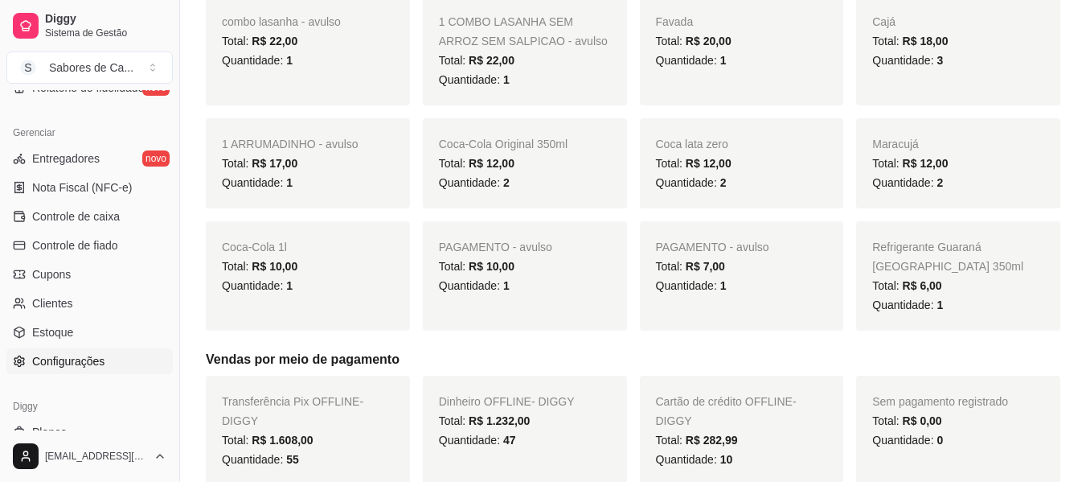
click at [131, 364] on link "Configurações" at bounding box center [89, 361] width 166 height 26
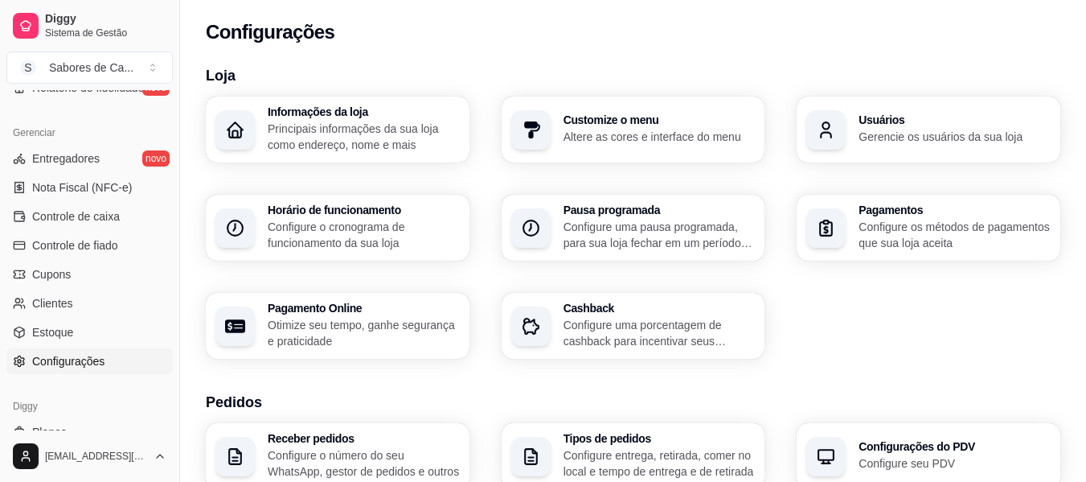
scroll to position [133, 0]
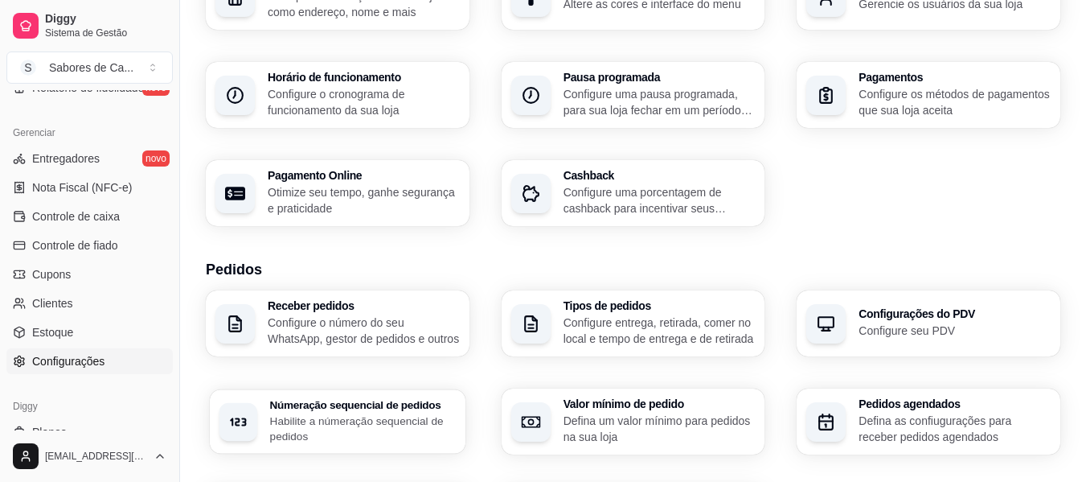
click at [414, 413] on p "Habilite a númeração sequencial de pedidos" at bounding box center [363, 427] width 186 height 31
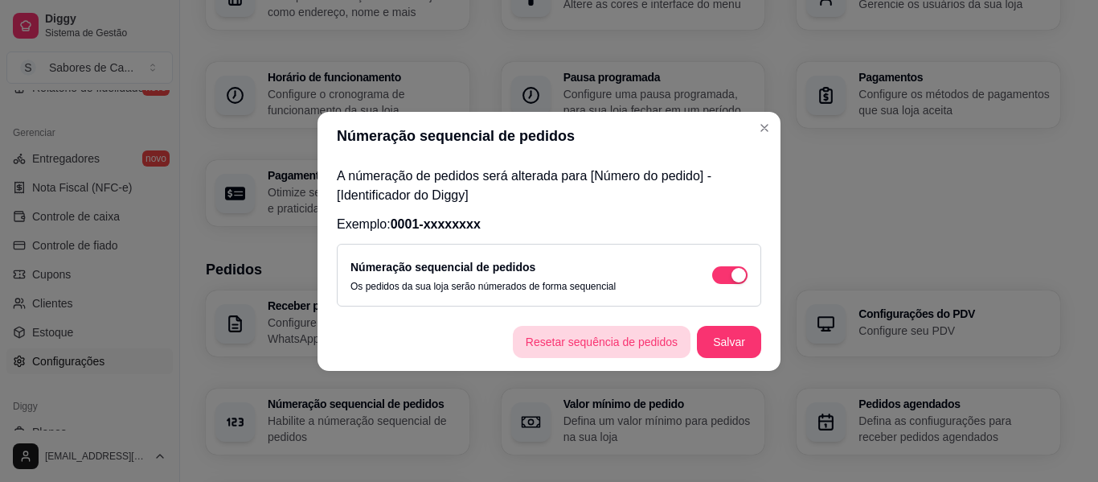
click at [619, 346] on button "Resetar sequência de pedidos" at bounding box center [602, 342] width 178 height 32
